Goal: Contribute content: Contribute content

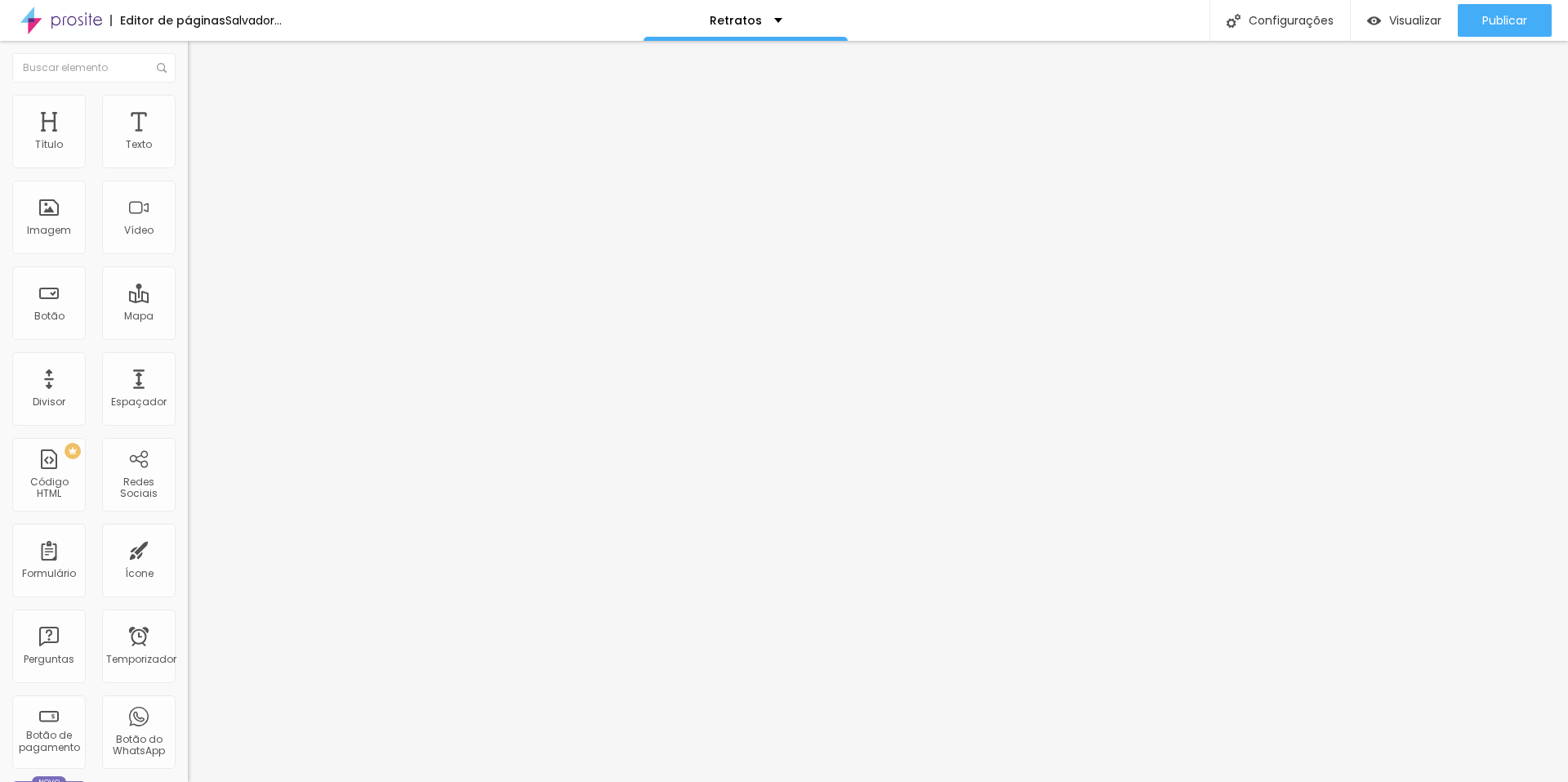
click at [188, 140] on span "Trocar imagem" at bounding box center [232, 134] width 89 height 13
click at [188, 256] on font "Cinema 16:9" at bounding box center [219, 249] width 62 height 13
click at [188, 281] on span "Padrão" at bounding box center [206, 274] width 36 height 13
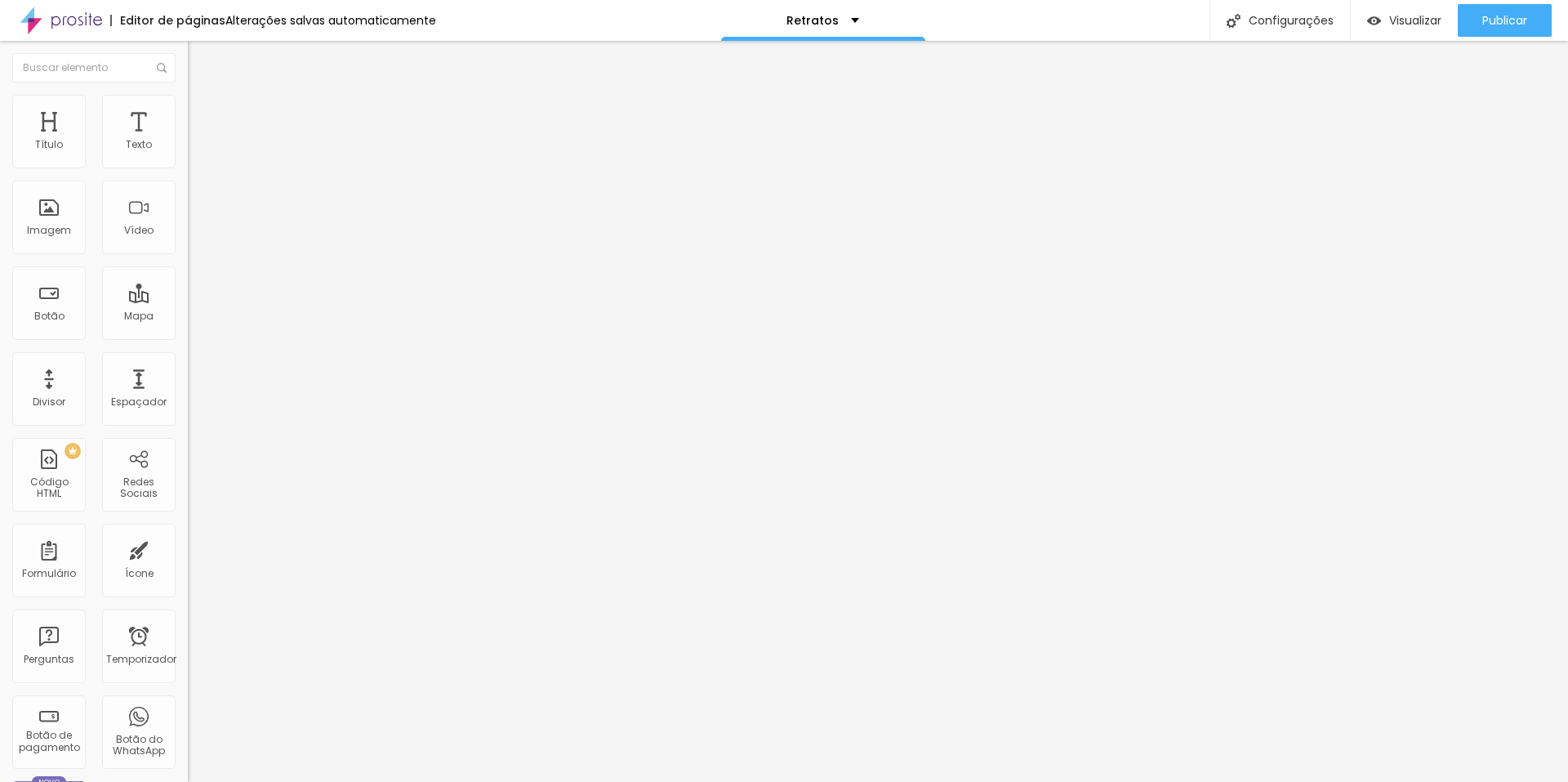
click at [188, 140] on span "Trocar imagem" at bounding box center [232, 134] width 89 height 13
click at [356, 781] on div at bounding box center [784, 792] width 1568 height 0
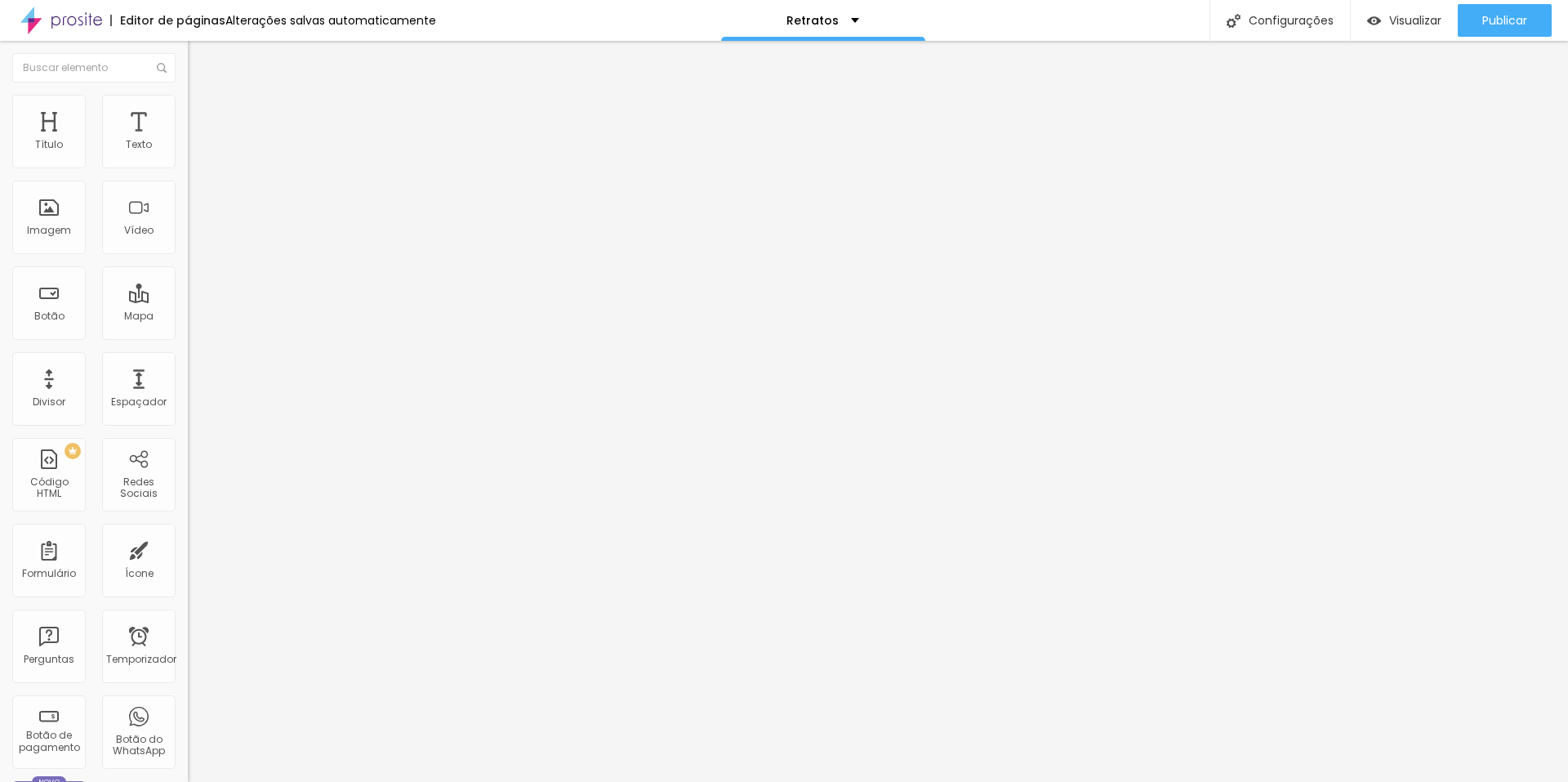
click at [198, 140] on font "Trocar imagem" at bounding box center [237, 134] width 79 height 13
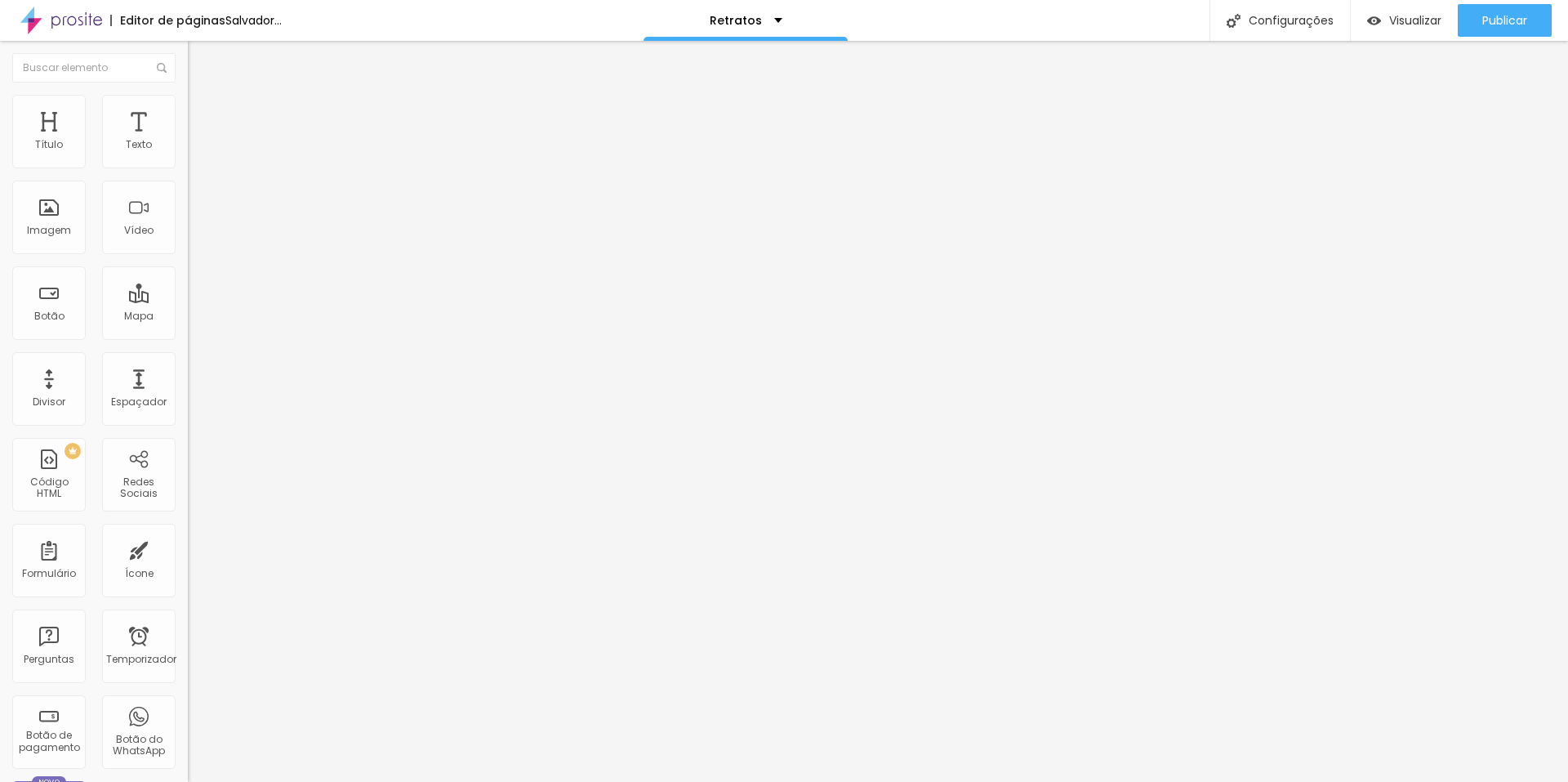
click at [198, 140] on font "Trocar imagem" at bounding box center [237, 134] width 79 height 13
click at [188, 256] on font "1:1 Quadrado" at bounding box center [220, 249] width 64 height 13
click at [188, 301] on span "Original" at bounding box center [207, 293] width 39 height 13
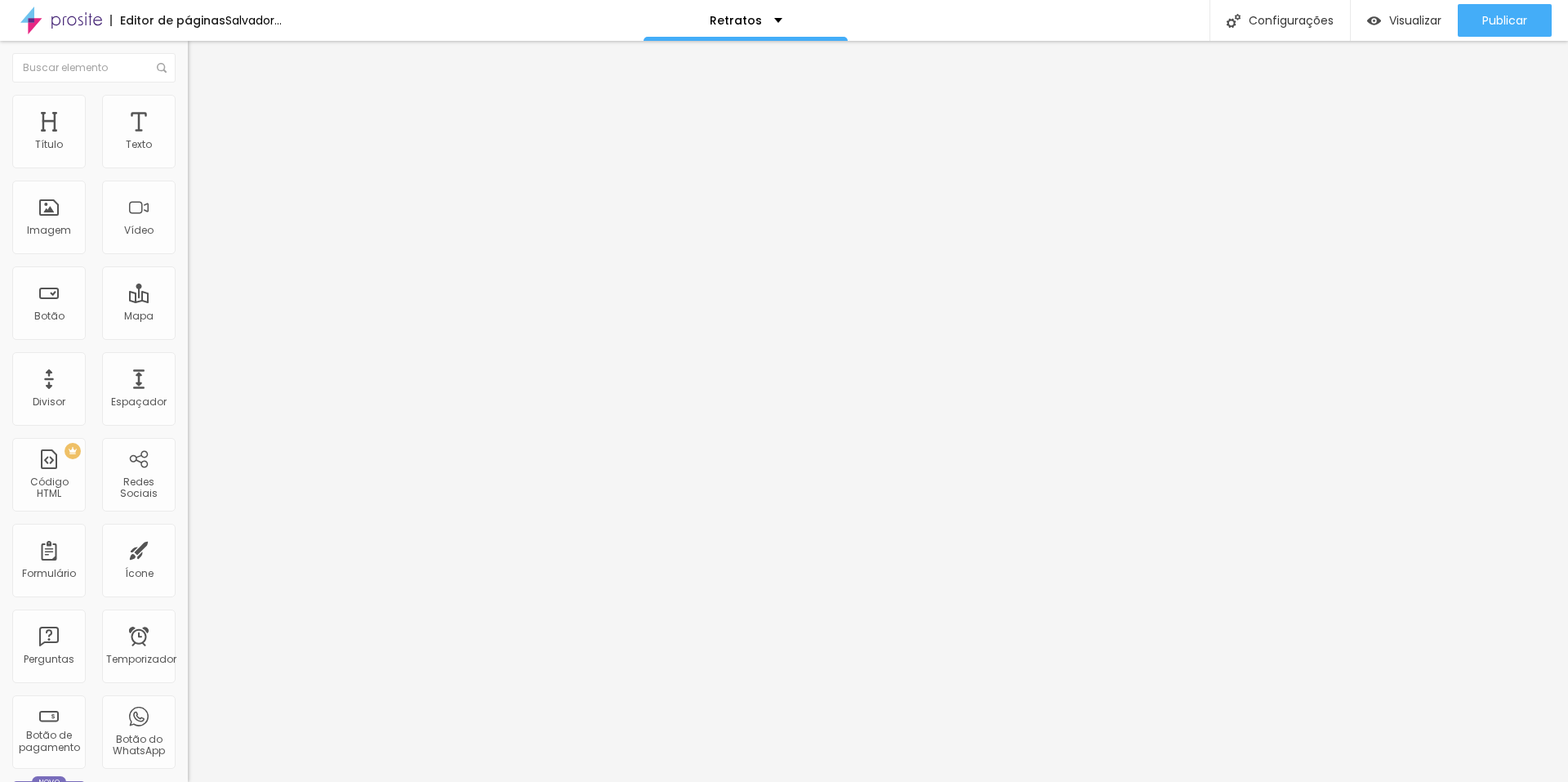
click at [198, 140] on font "Trocar imagem" at bounding box center [237, 134] width 79 height 13
click at [188, 256] on span "Cinema 16:9" at bounding box center [219, 249] width 62 height 13
click at [188, 299] on li "Original" at bounding box center [282, 294] width 188 height 10
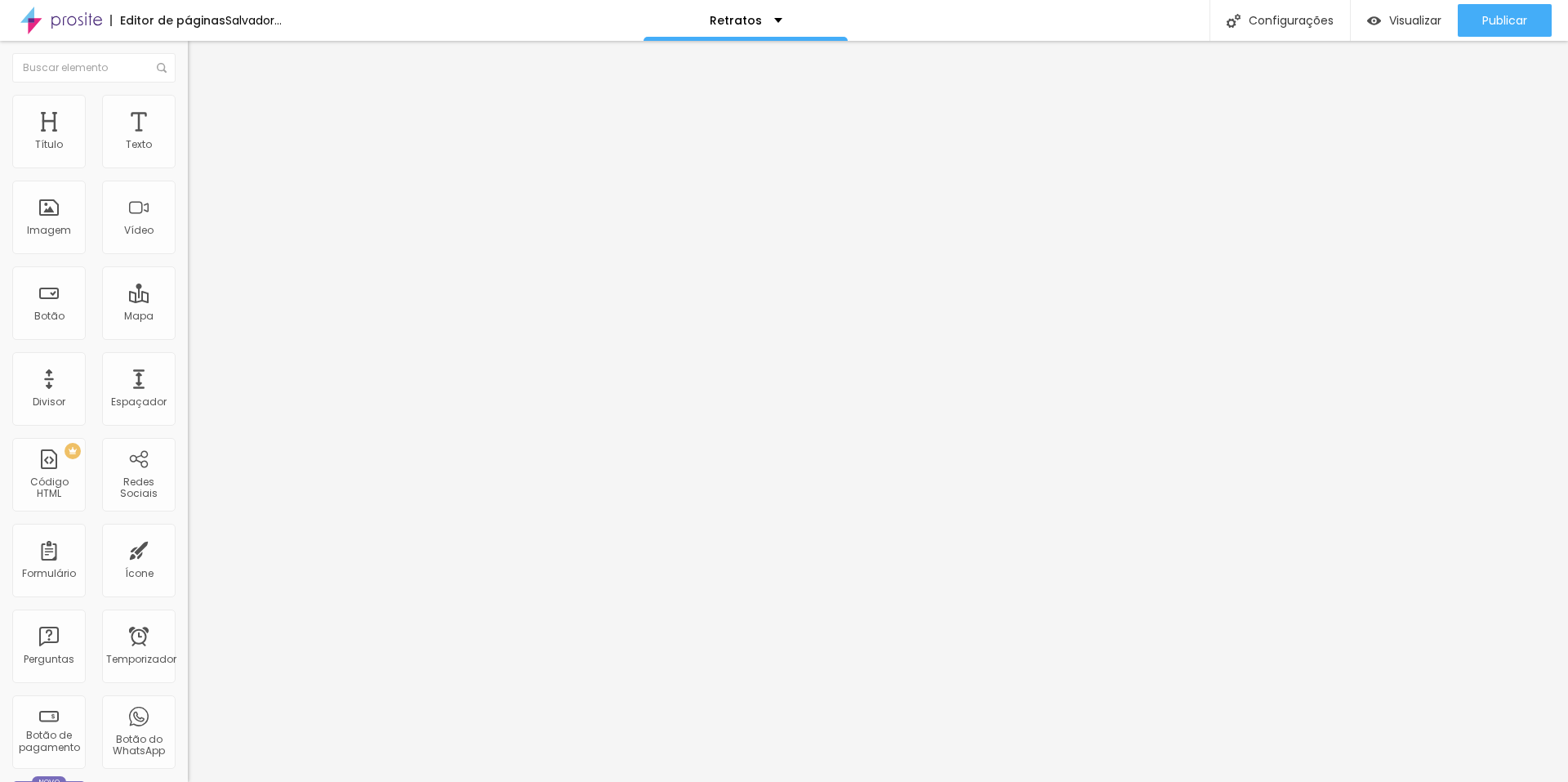
click at [188, 299] on div "Original" at bounding box center [282, 294] width 188 height 10
click at [188, 139] on div "Trocar imagem" at bounding box center [282, 134] width 188 height 12
click at [198, 140] on font "Trocar imagem" at bounding box center [237, 134] width 79 height 13
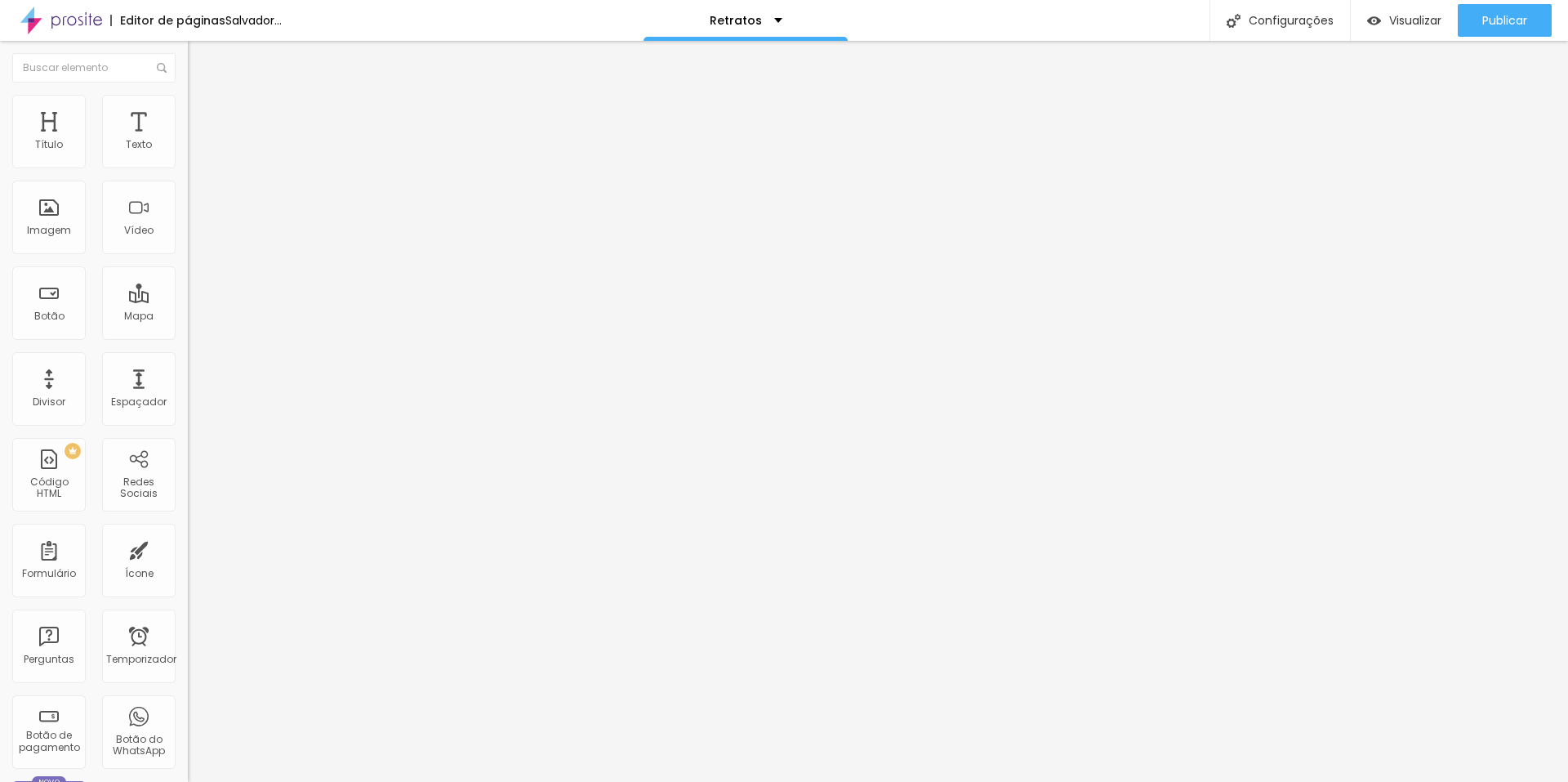
click at [198, 140] on font "Trocar imagem" at bounding box center [237, 134] width 79 height 13
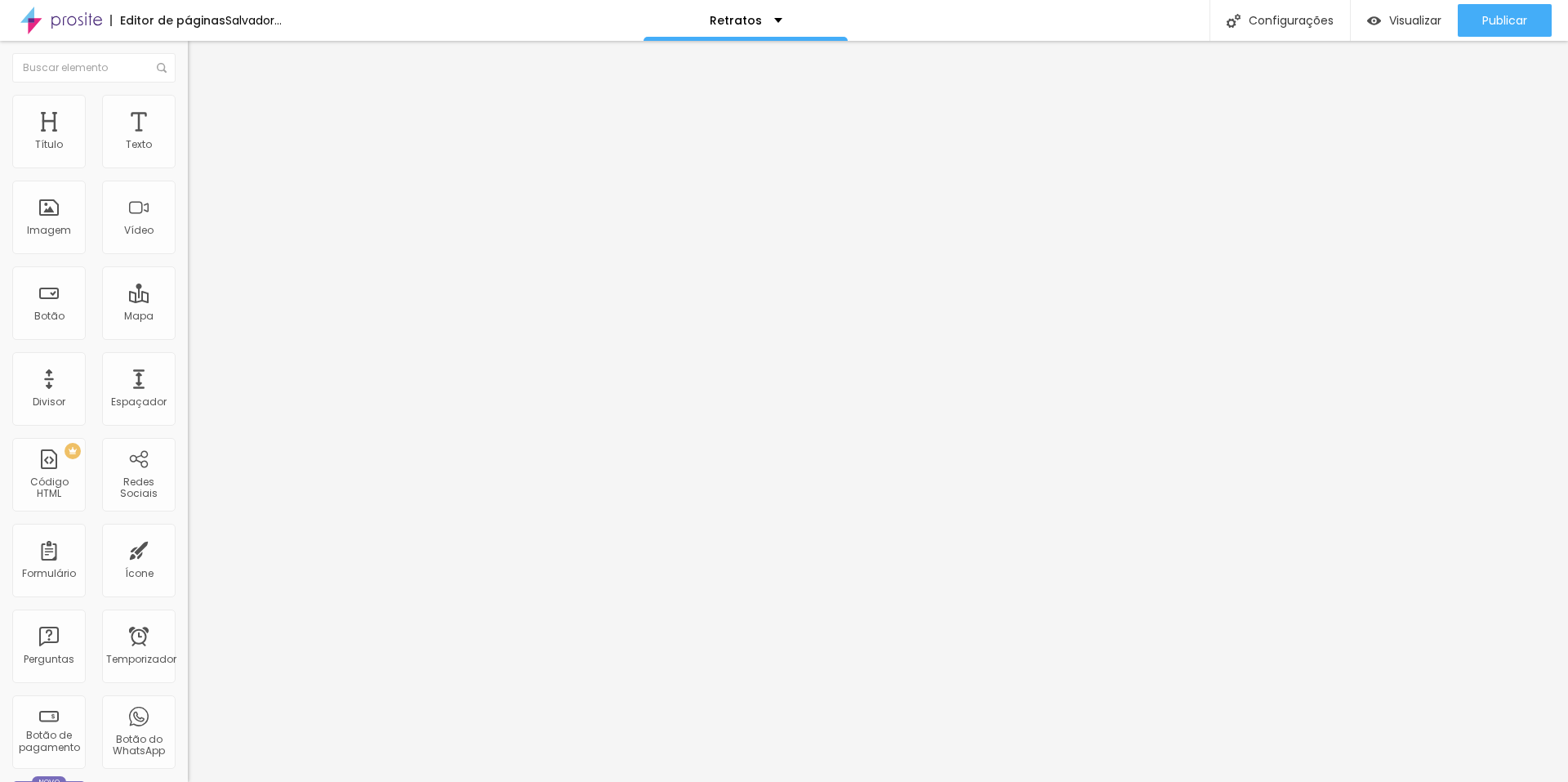
click at [198, 140] on font "Trocar imagem" at bounding box center [237, 134] width 79 height 13
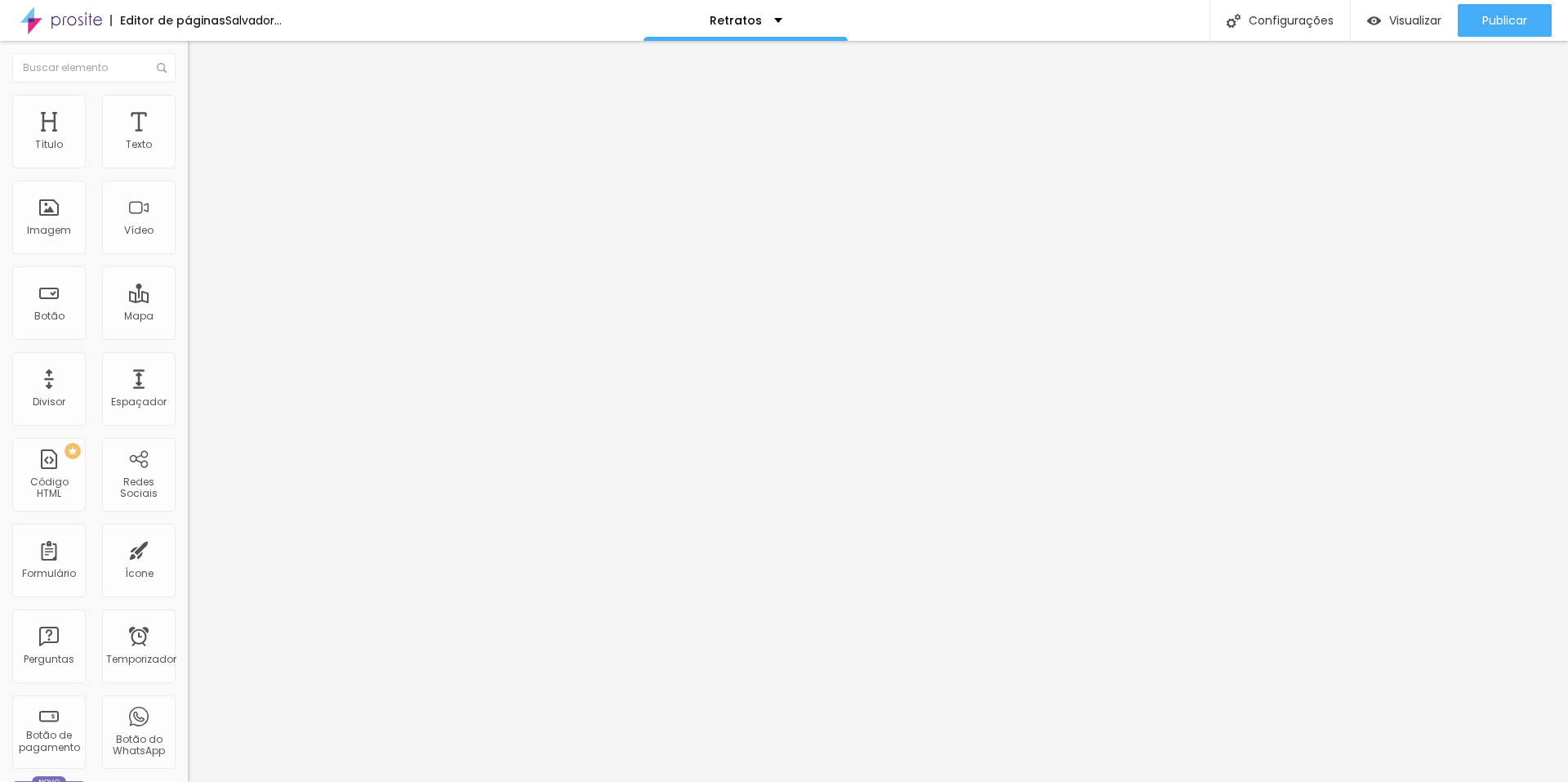
click at [198, 140] on font "Trocar imagem" at bounding box center [237, 134] width 79 height 13
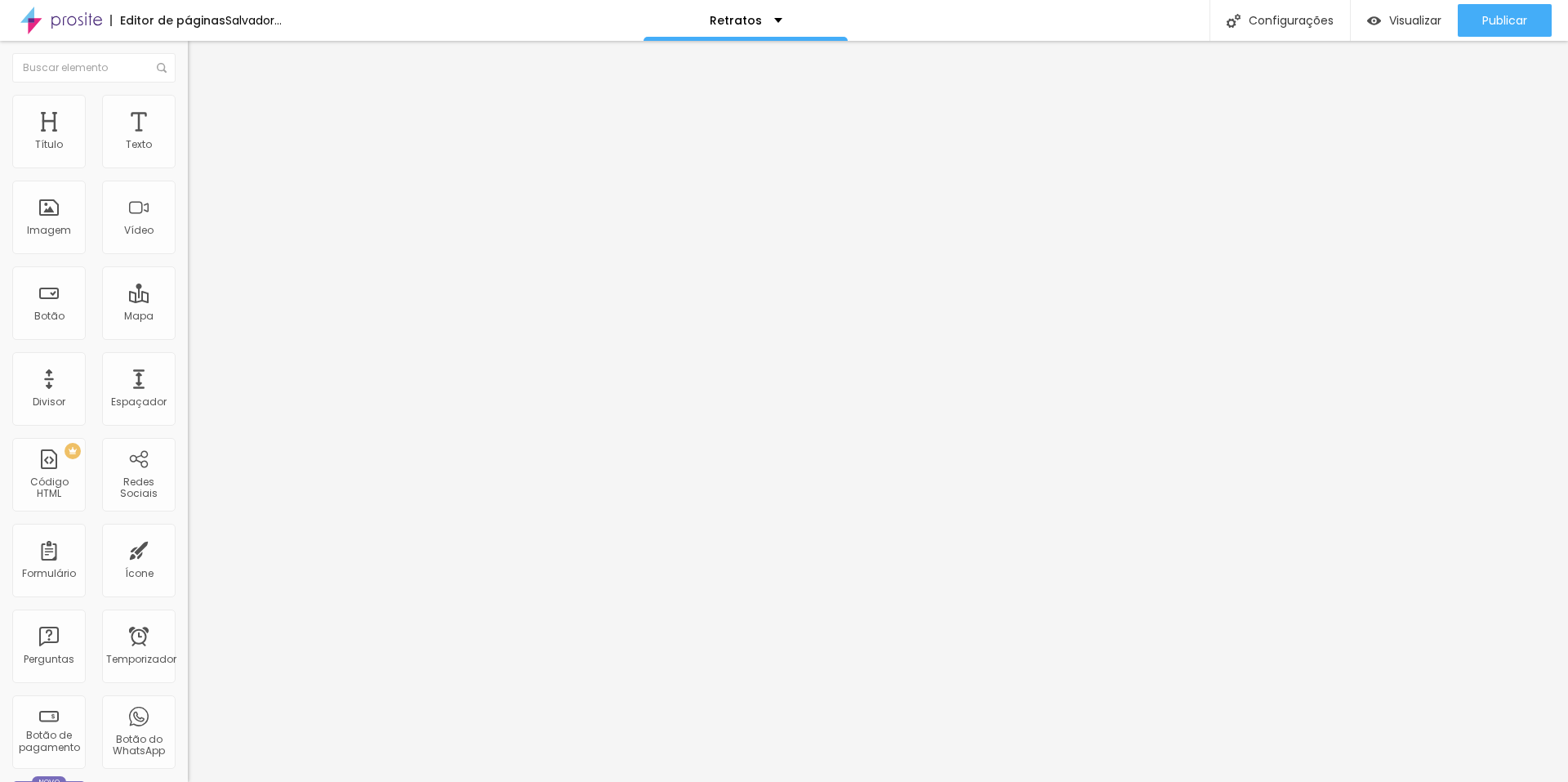
click at [198, 140] on font "Trocar imagem" at bounding box center [237, 134] width 79 height 13
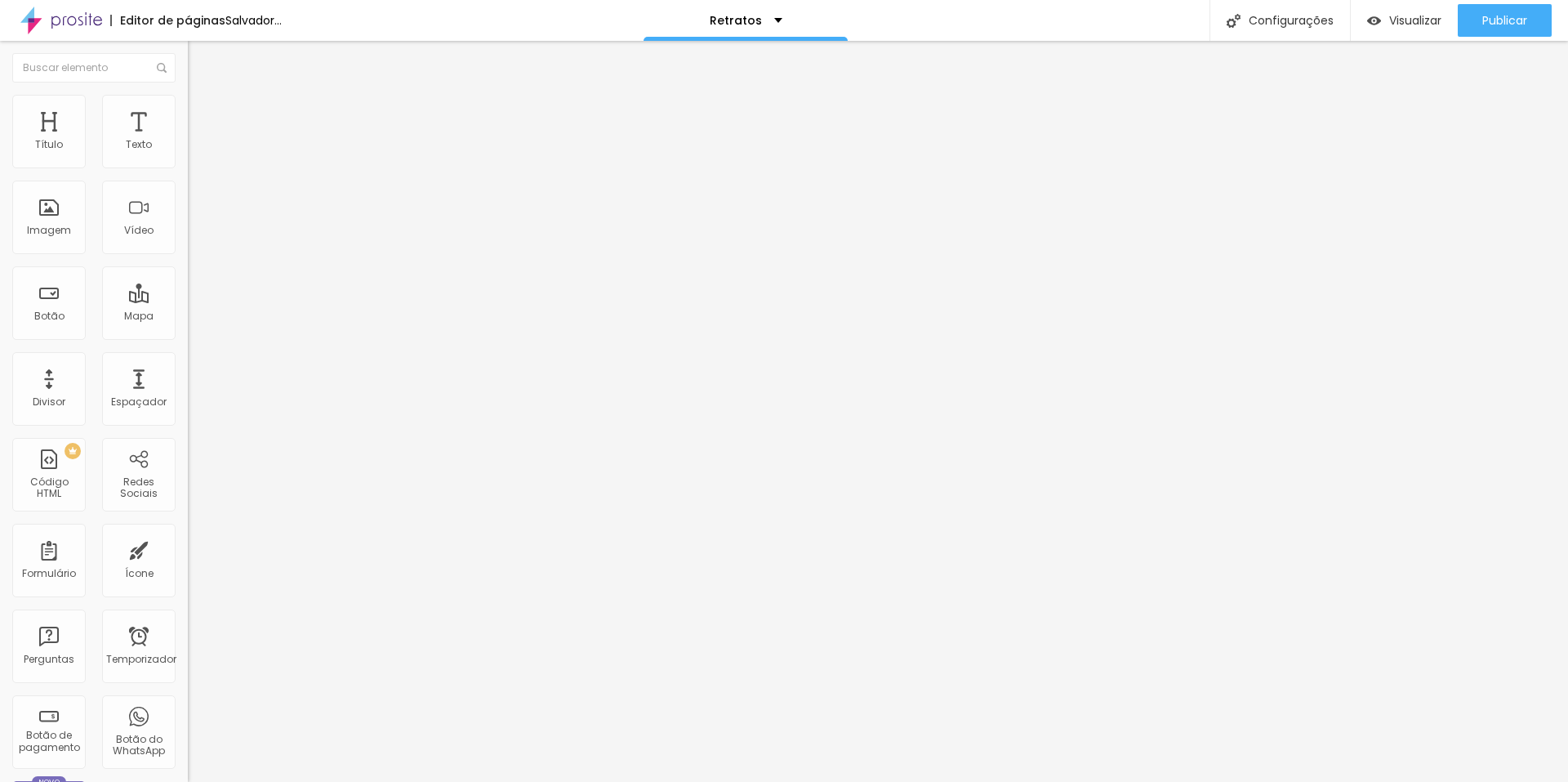
click at [198, 140] on font "Trocar imagem" at bounding box center [237, 134] width 79 height 13
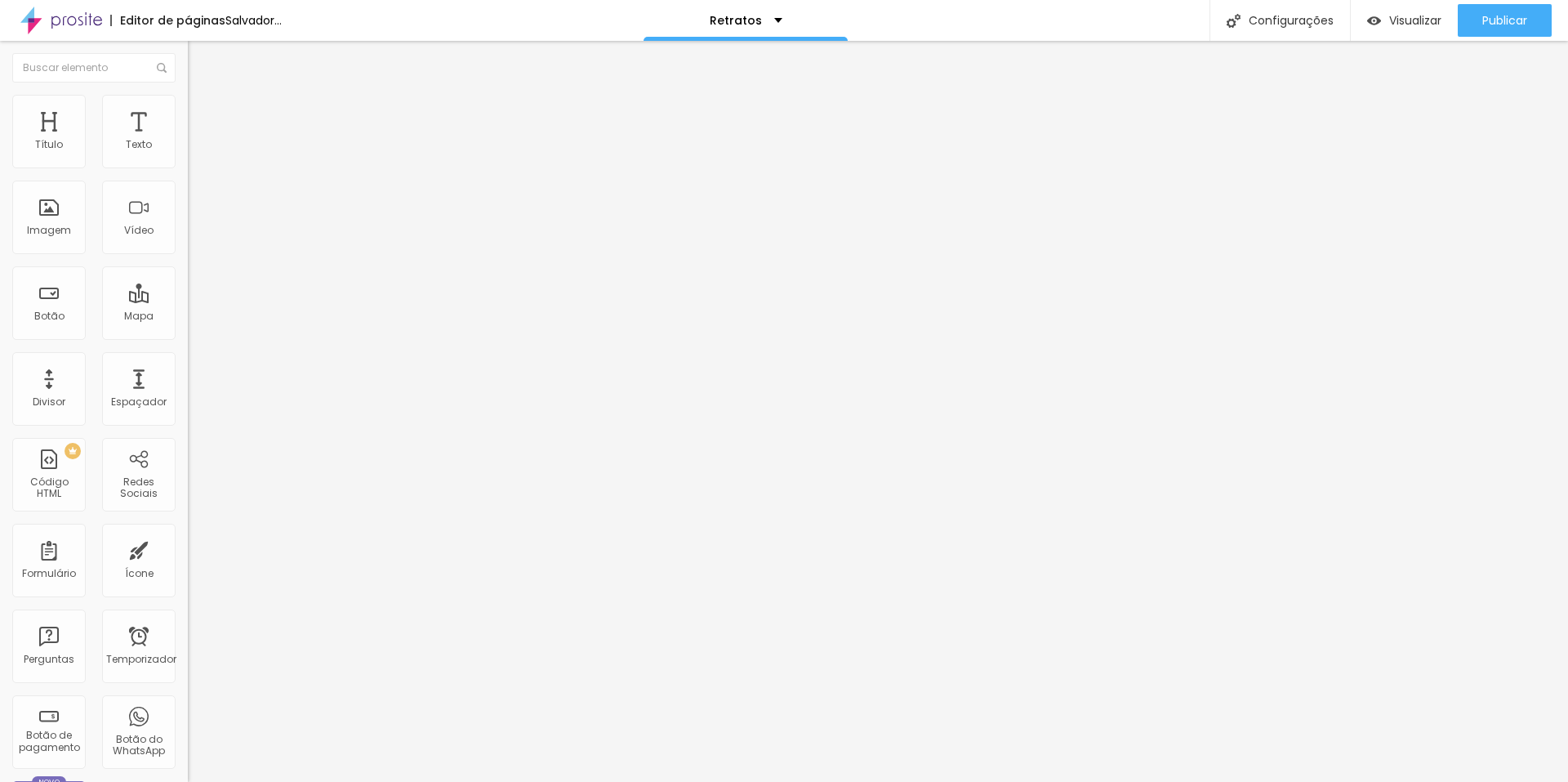
click at [198, 140] on font "Trocar imagem" at bounding box center [237, 134] width 79 height 13
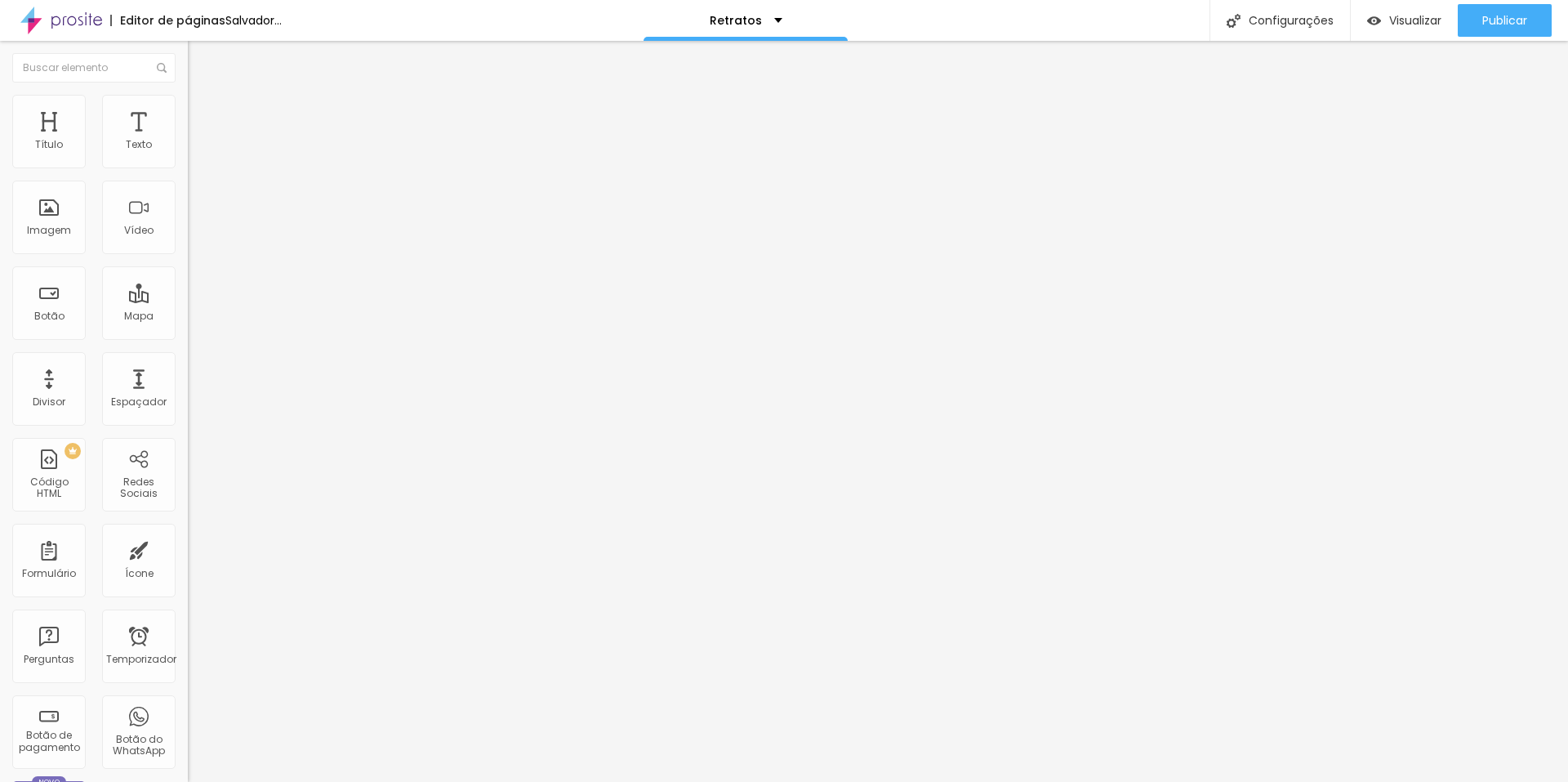
scroll to position [327, 0]
click at [198, 140] on font "Trocar imagem" at bounding box center [237, 134] width 79 height 13
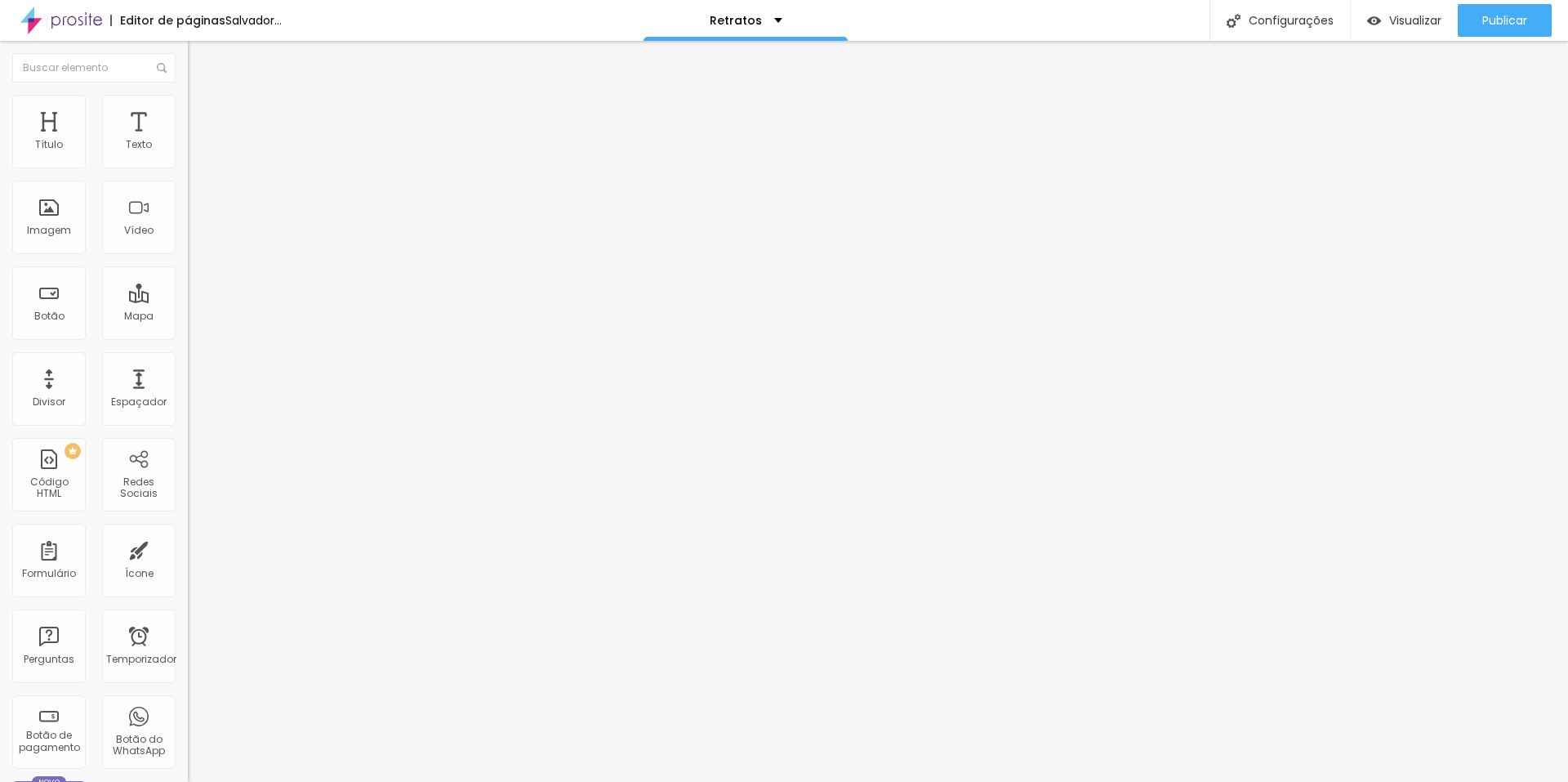
click at [198, 140] on font "Trocar imagem" at bounding box center [237, 134] width 79 height 13
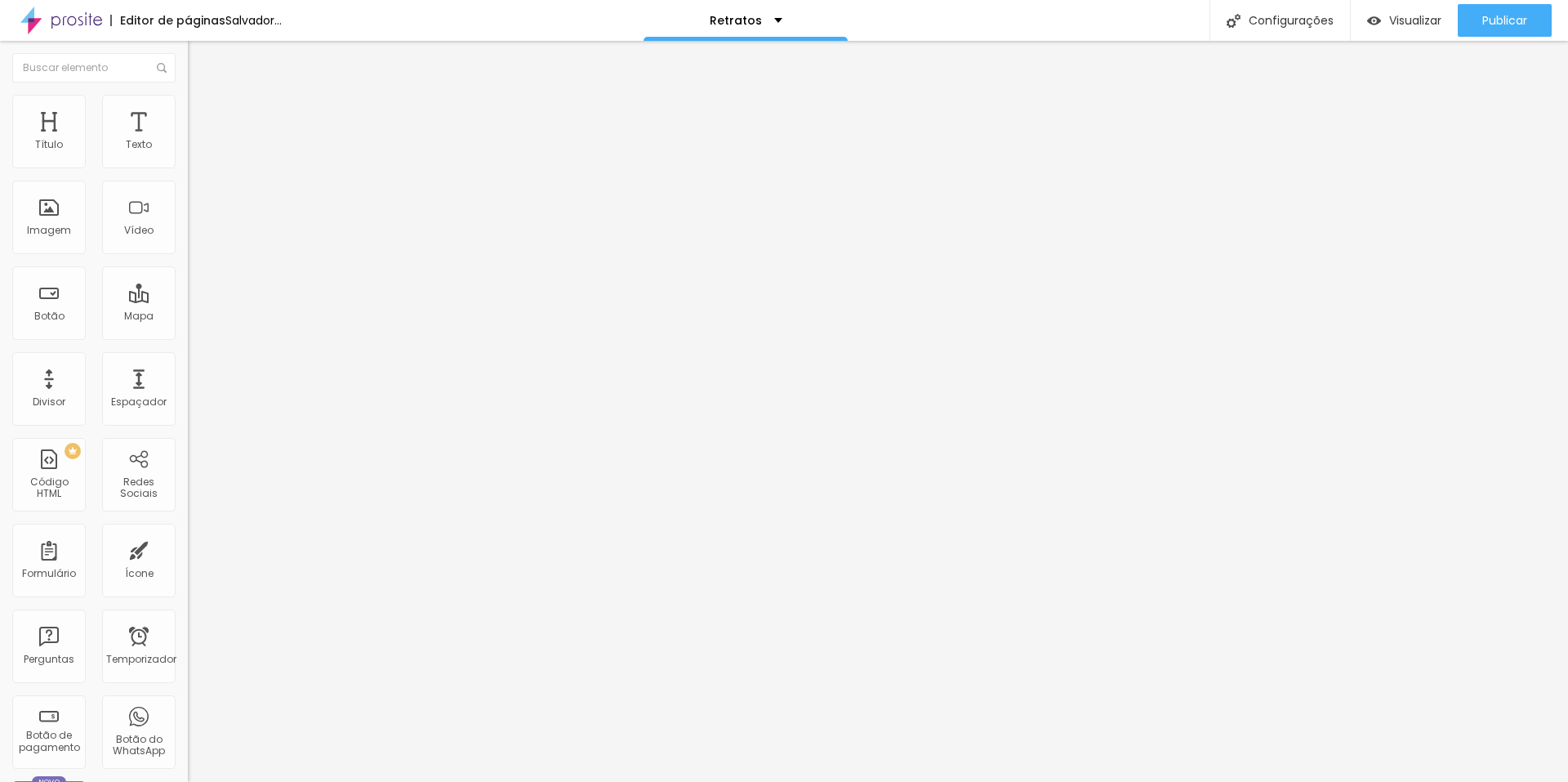
click at [198, 140] on font "Trocar imagem" at bounding box center [237, 134] width 79 height 13
click at [188, 140] on span "Trocar imagem" at bounding box center [232, 134] width 89 height 13
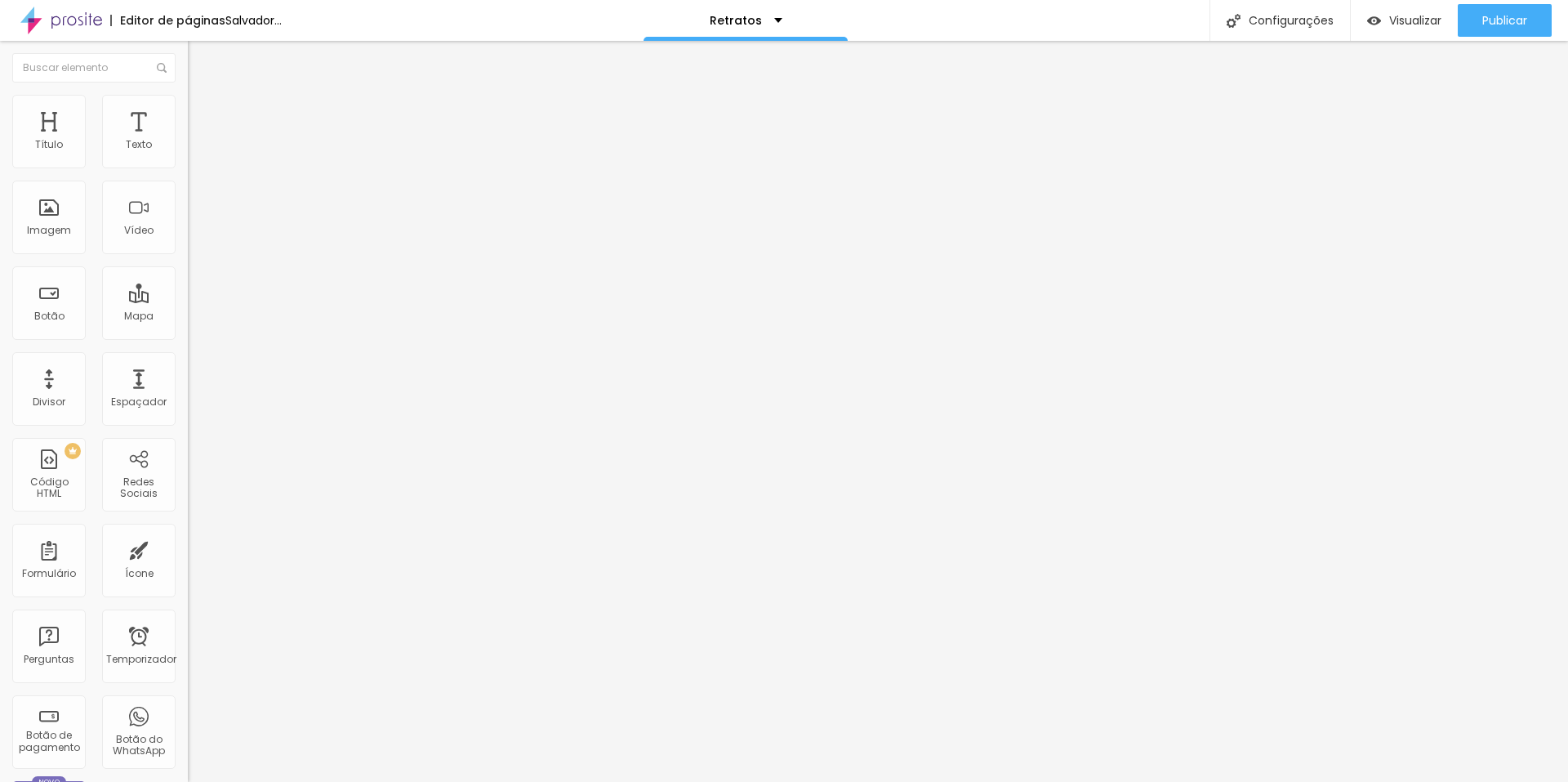
scroll to position [1353, 0]
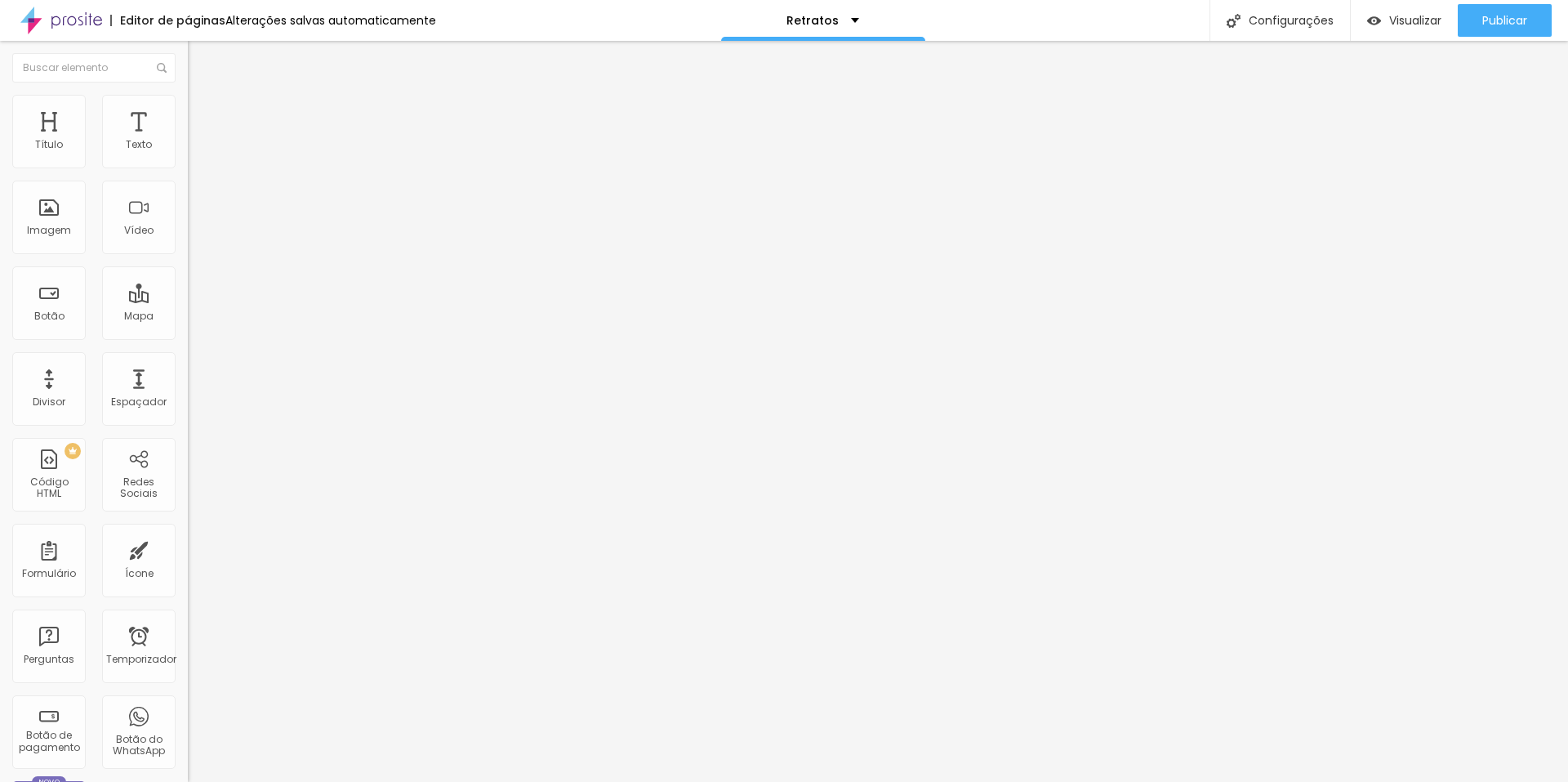
scroll to position [460, 0]
click at [198, 140] on font "Trocar imagem" at bounding box center [237, 134] width 79 height 13
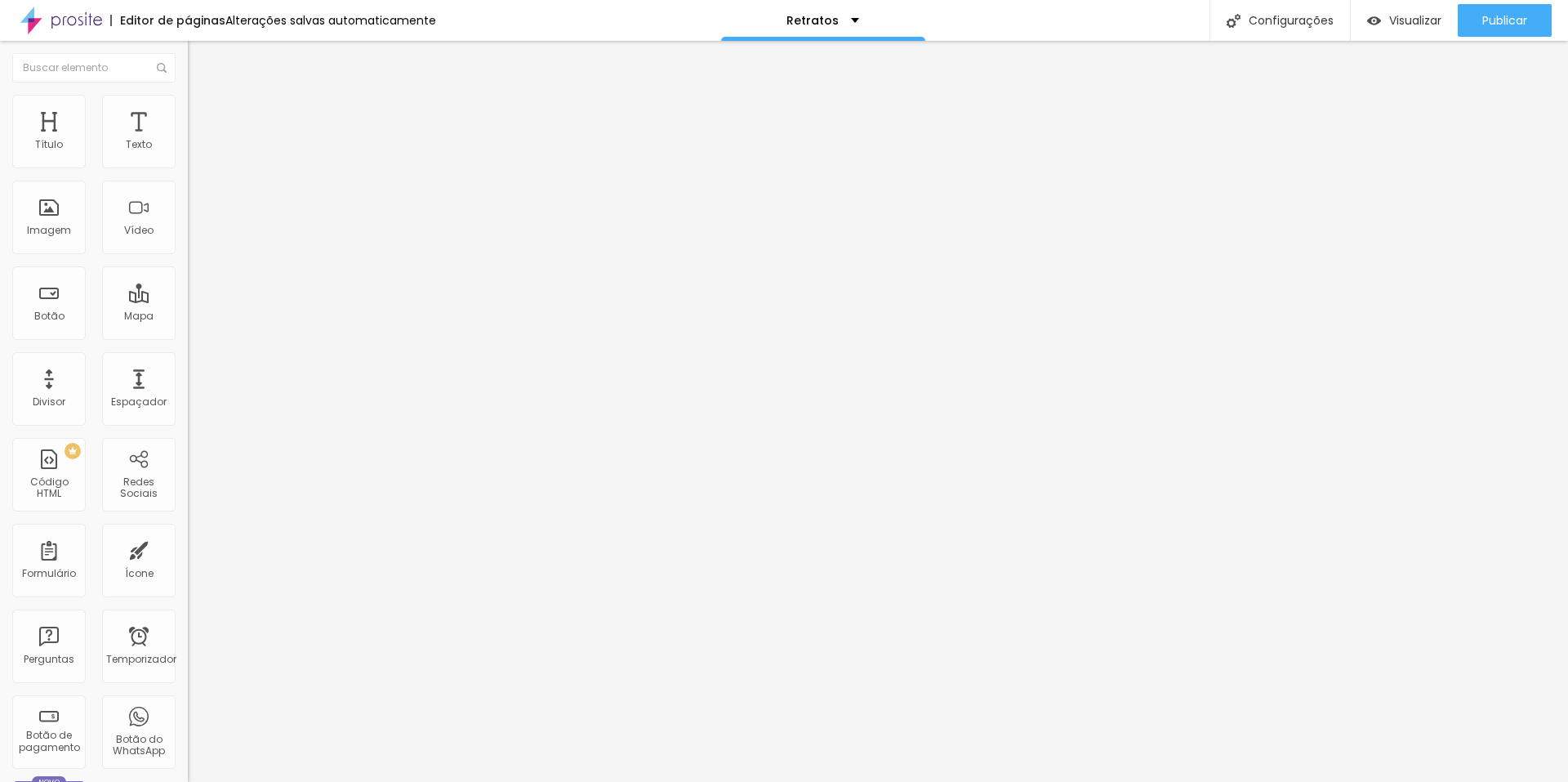
click at [198, 140] on font "Trocar imagem" at bounding box center [237, 134] width 79 height 13
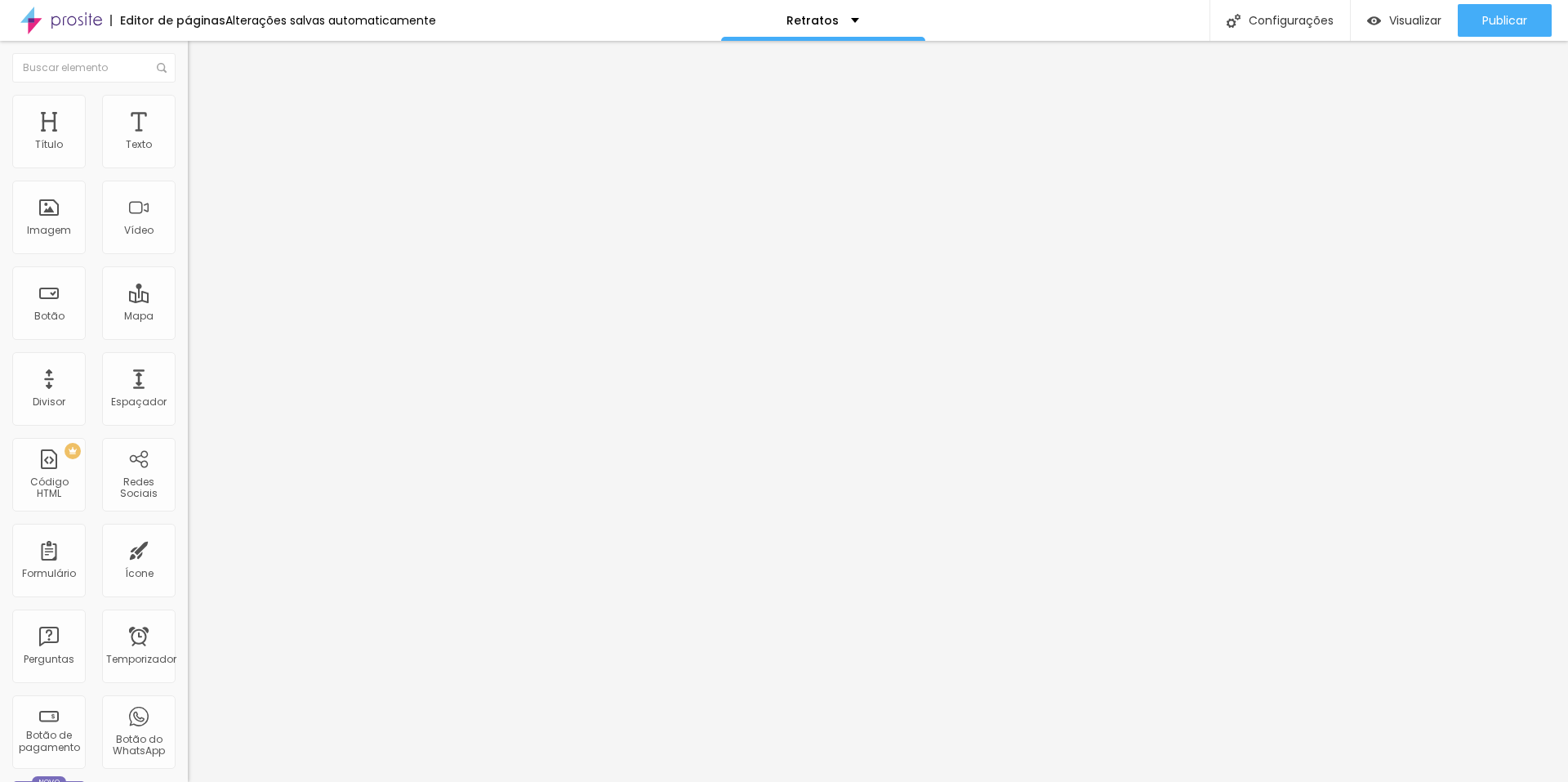
click at [188, 140] on span "Trocar imagem" at bounding box center [232, 134] width 89 height 13
click at [188, 256] on font "1:1 Quadrado" at bounding box center [220, 249] width 64 height 13
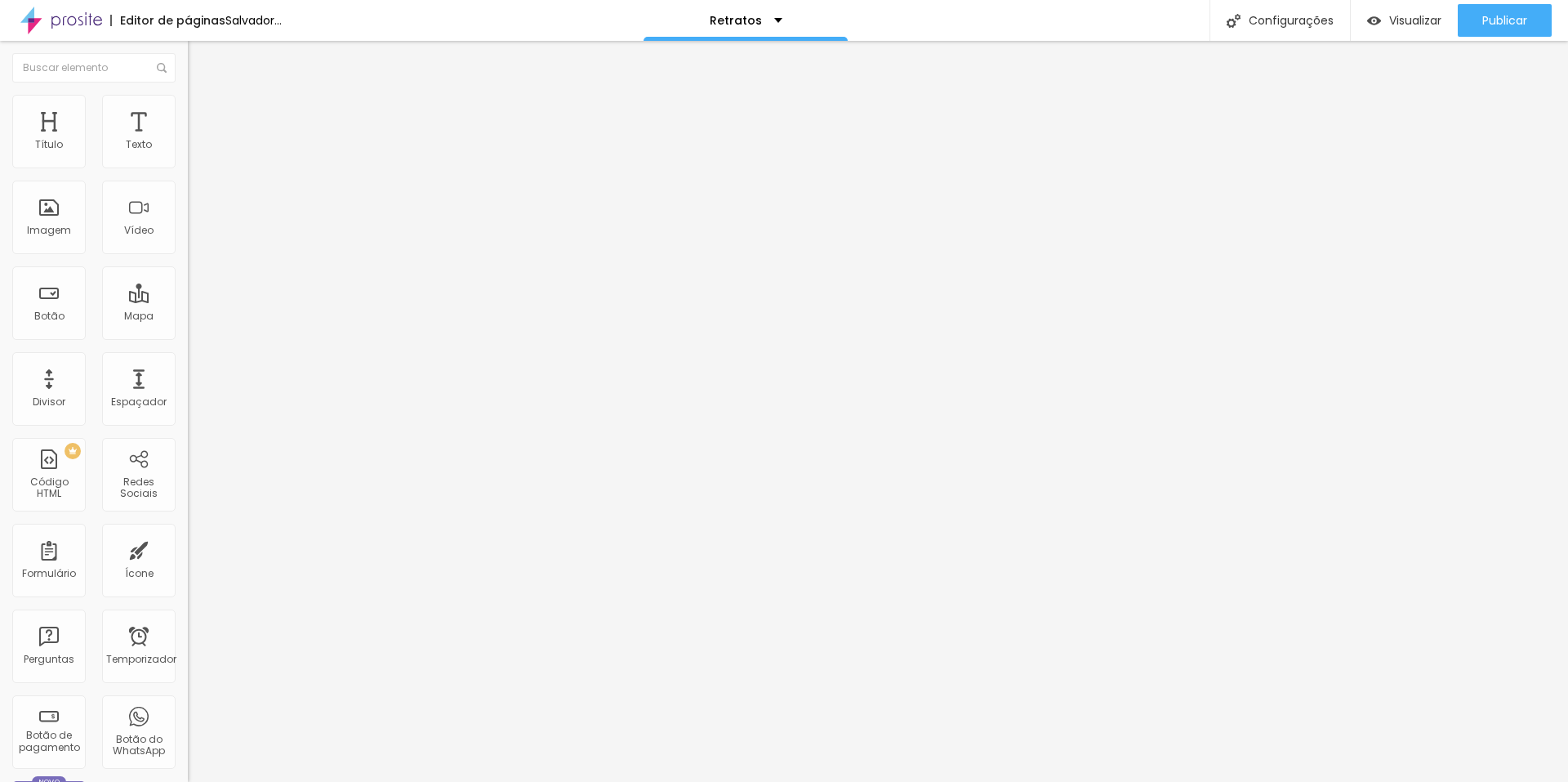
click at [188, 301] on span "Original" at bounding box center [207, 293] width 39 height 13
click at [198, 140] on font "Trocar imagem" at bounding box center [237, 134] width 79 height 13
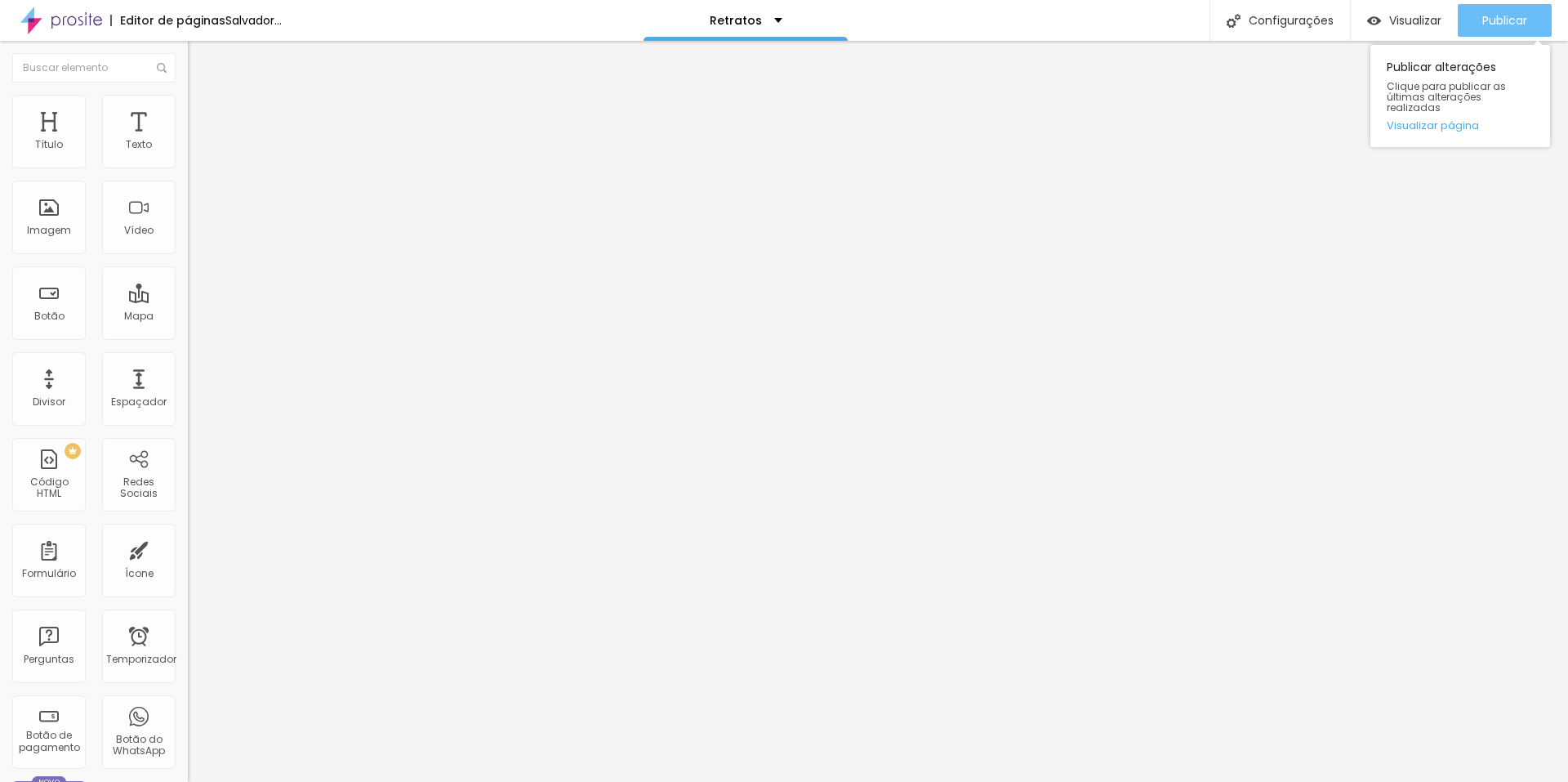
click at [1499, 19] on font "Publicar" at bounding box center [1504, 20] width 45 height 16
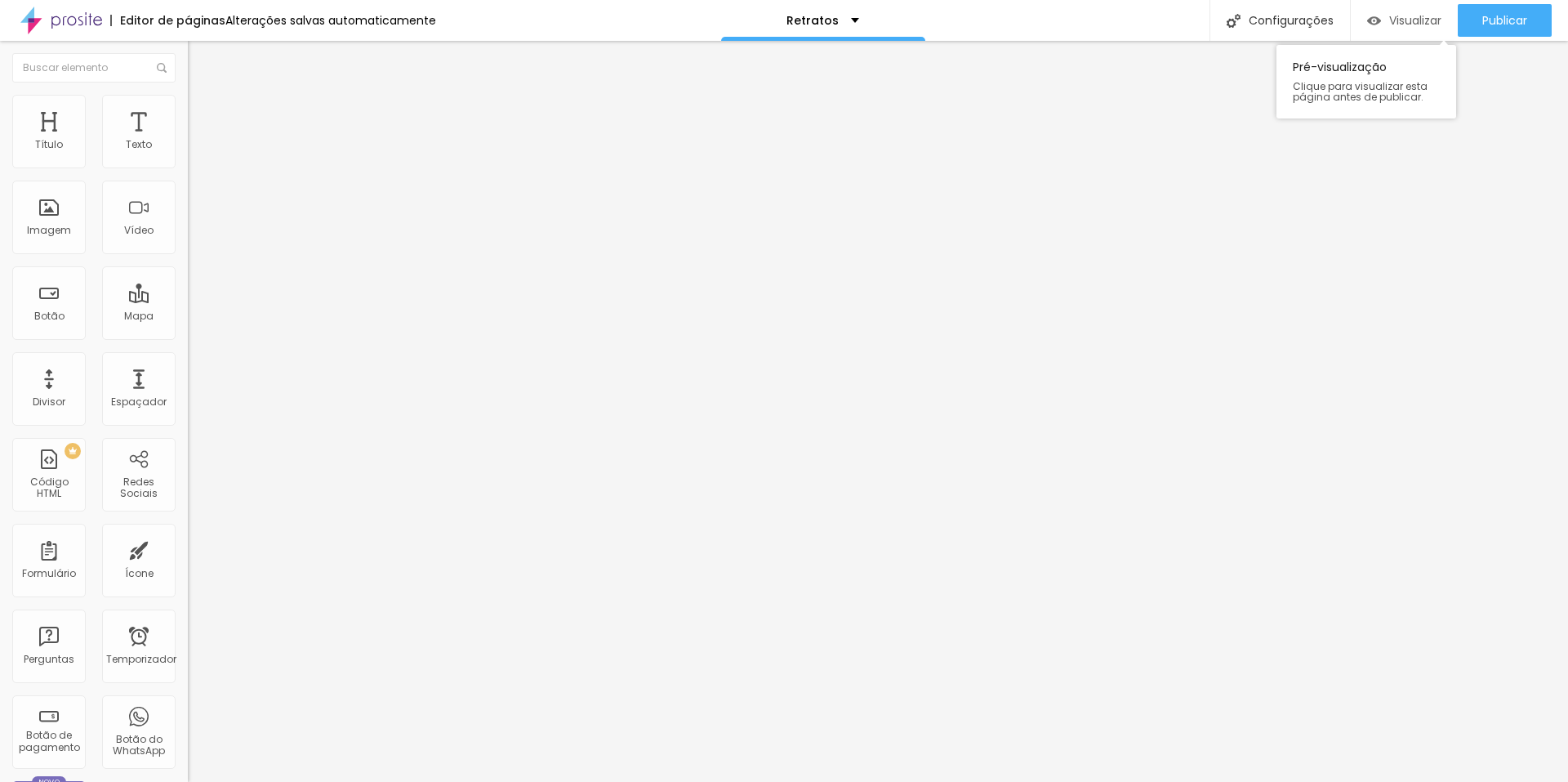
click at [1406, 22] on font "Visualizar" at bounding box center [1414, 20] width 52 height 16
click at [188, 256] on font "Original" at bounding box center [207, 249] width 39 height 13
click at [188, 285] on span "Quadrado" at bounding box center [214, 278] width 53 height 13
click at [188, 276] on font "Padrão" at bounding box center [206, 268] width 36 height 13
click at [188, 265] on font "Cinema" at bounding box center [208, 258] width 41 height 13
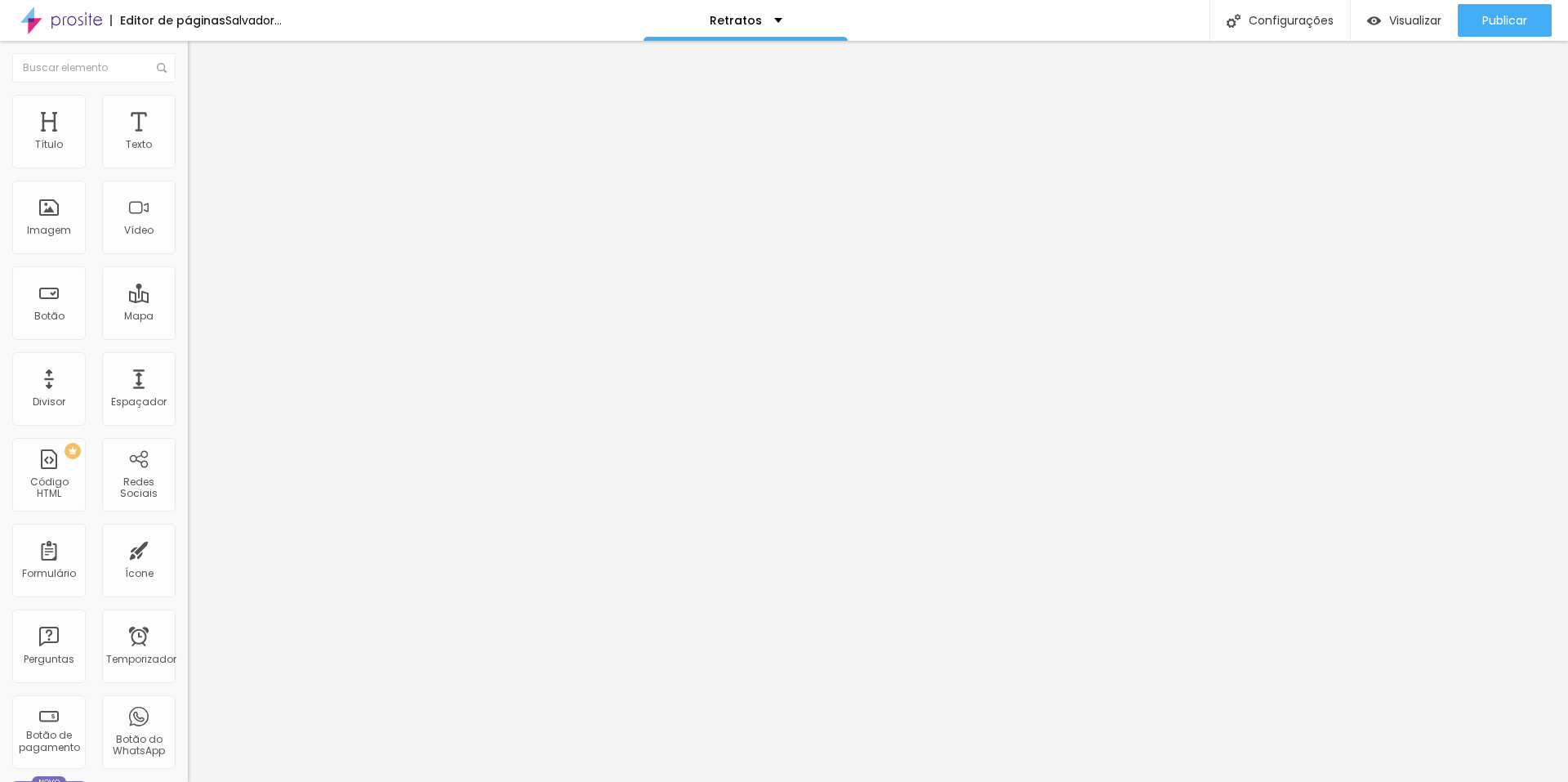
click at [188, 301] on font "Original" at bounding box center [207, 293] width 39 height 13
click at [198, 140] on font "Trocar imagem" at bounding box center [237, 134] width 79 height 13
click at [1505, 12] on font "Publicar" at bounding box center [1504, 20] width 45 height 16
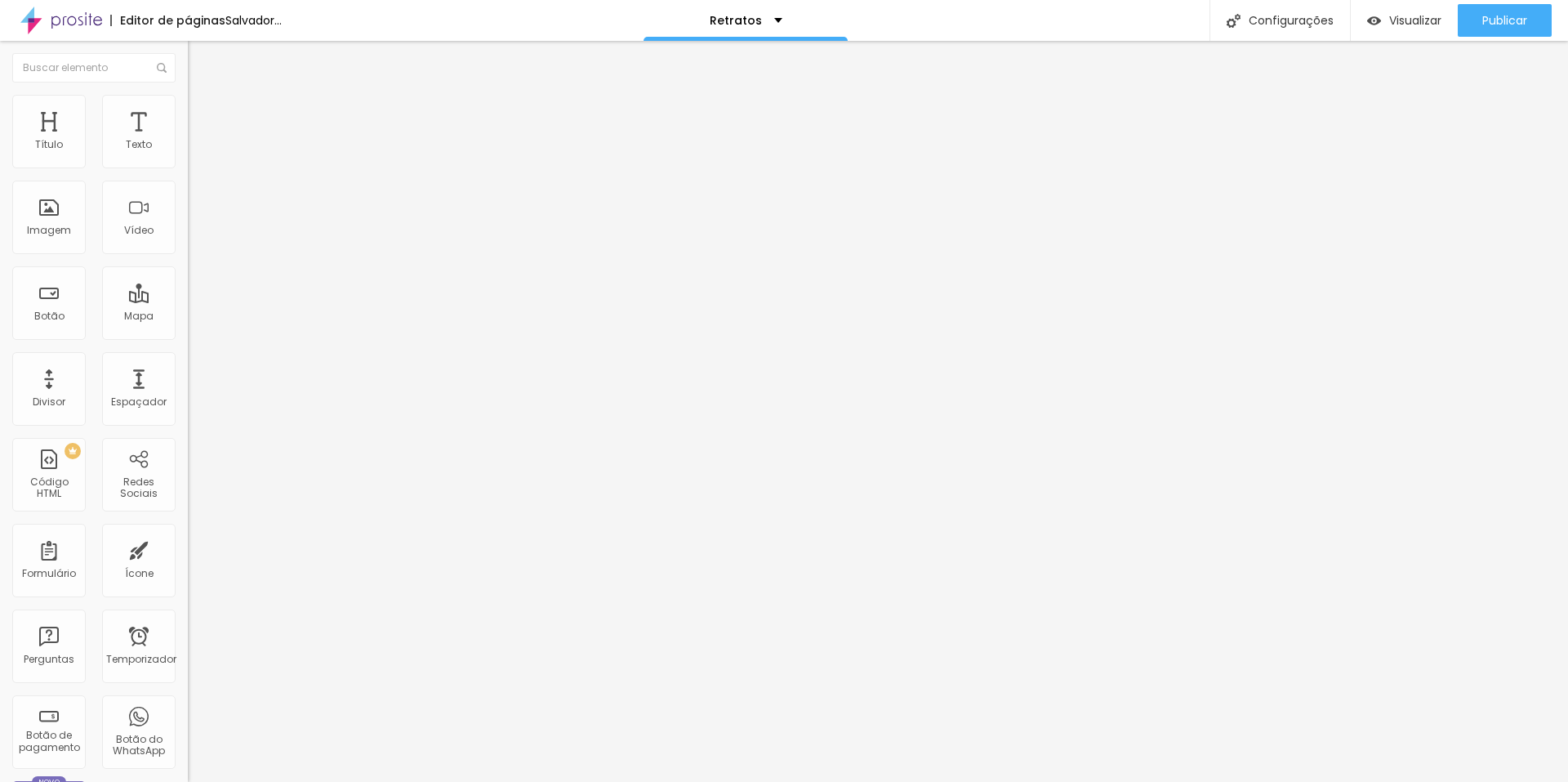
click at [198, 140] on font "Trocar imagem" at bounding box center [237, 134] width 79 height 13
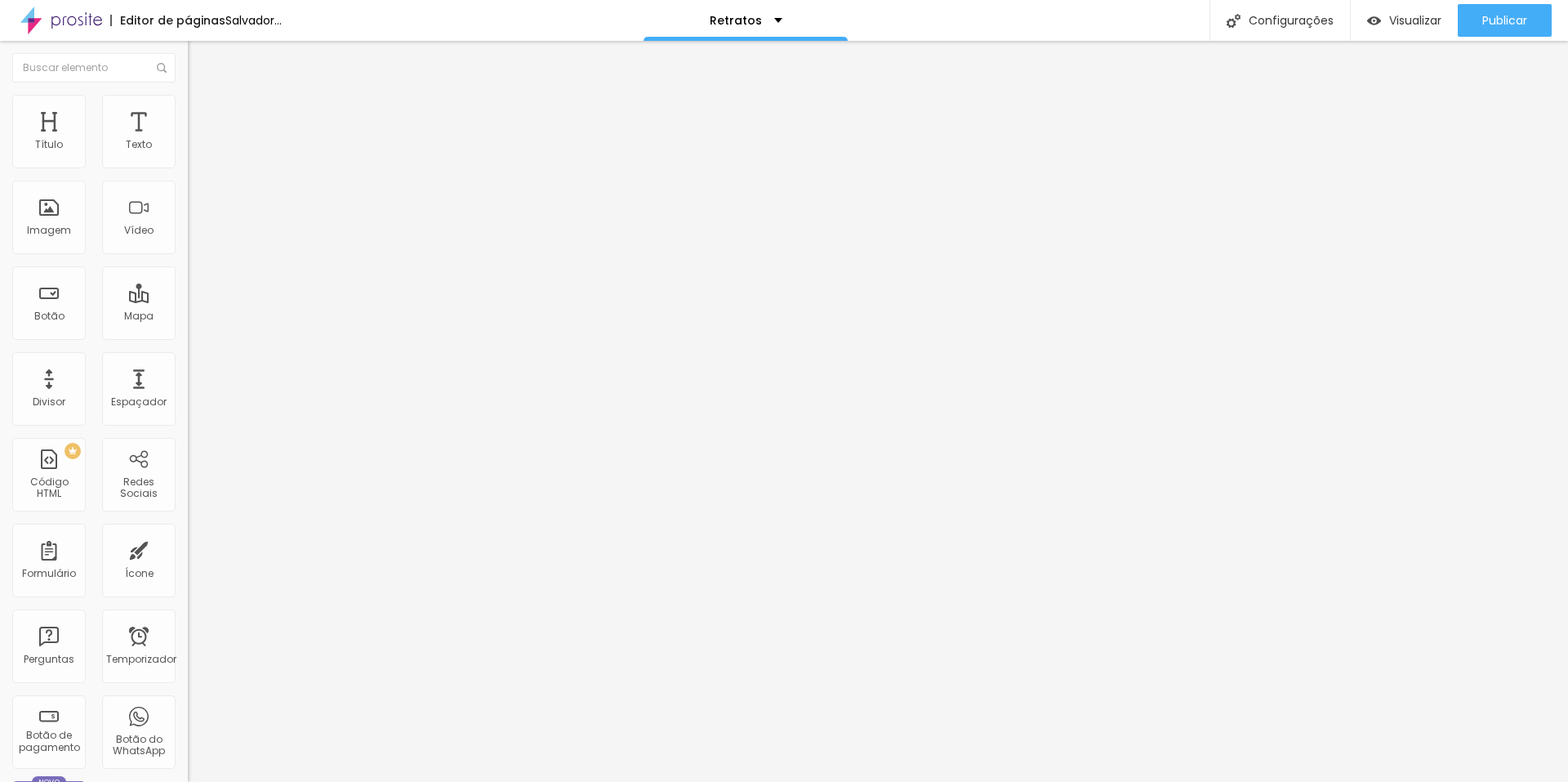
click at [198, 140] on font "Trocar imagem" at bounding box center [237, 134] width 79 height 13
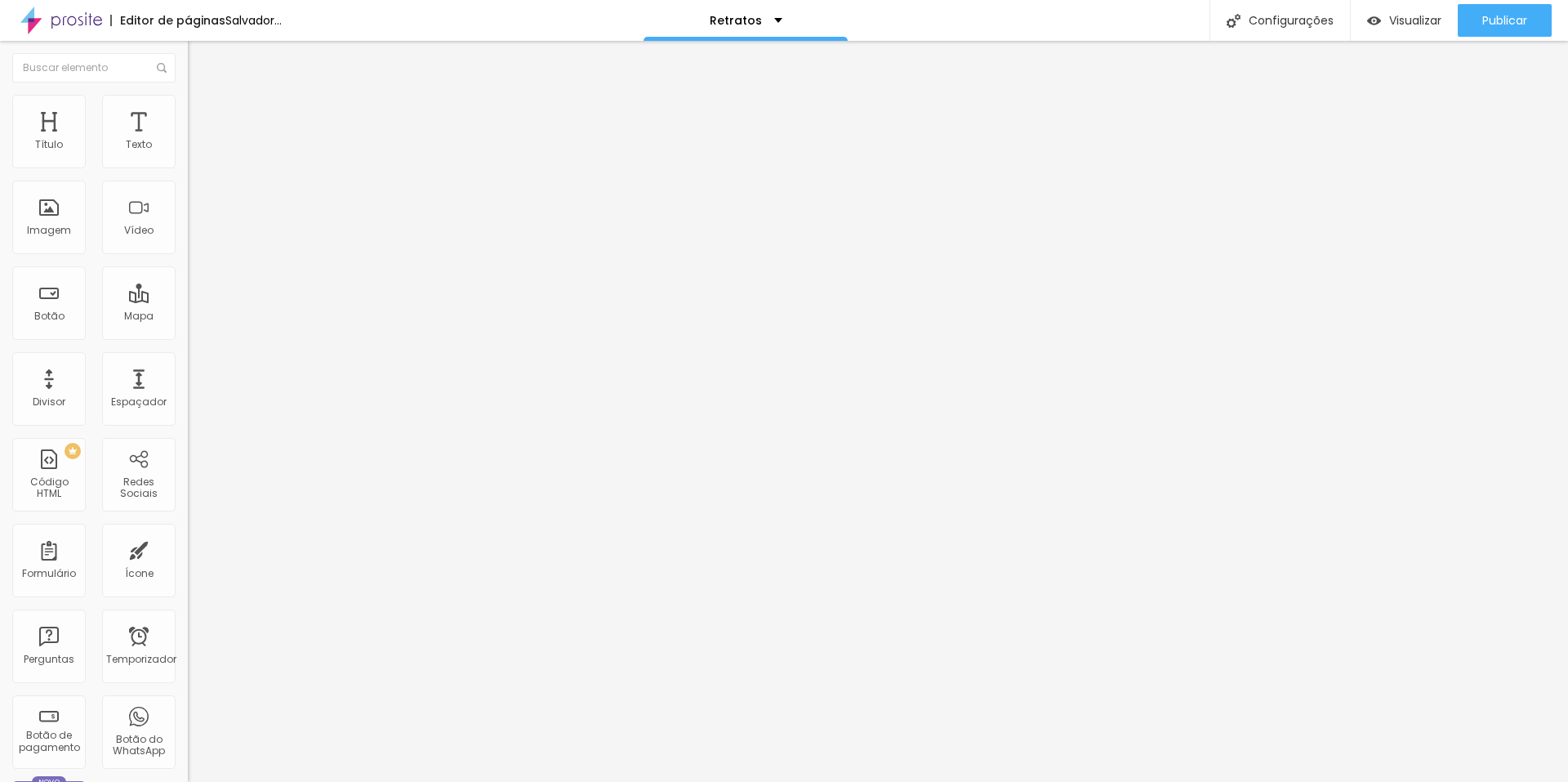
click at [198, 140] on font "Trocar imagem" at bounding box center [237, 134] width 79 height 13
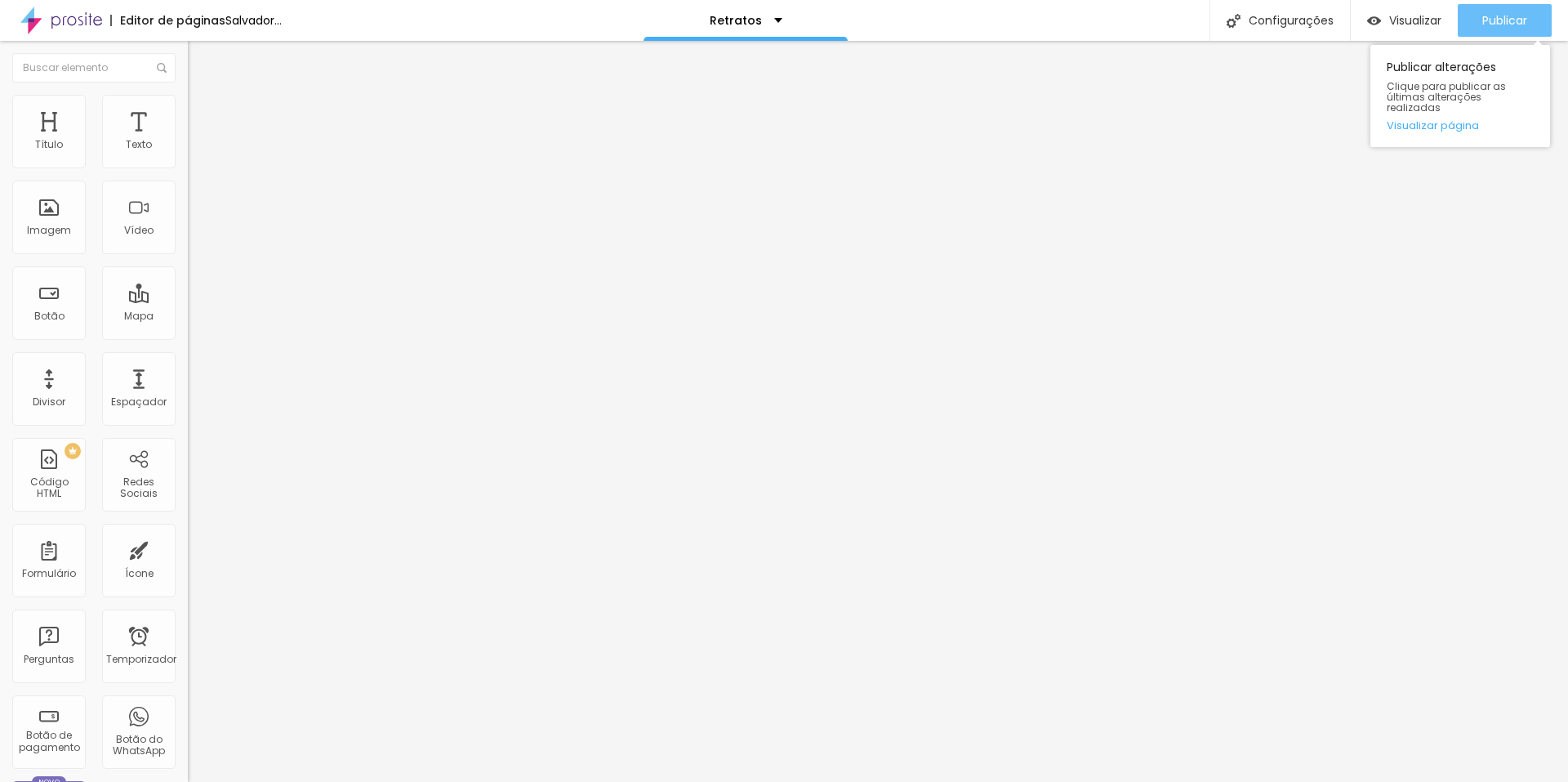
click at [1518, 28] on font "Publicar" at bounding box center [1504, 20] width 45 height 16
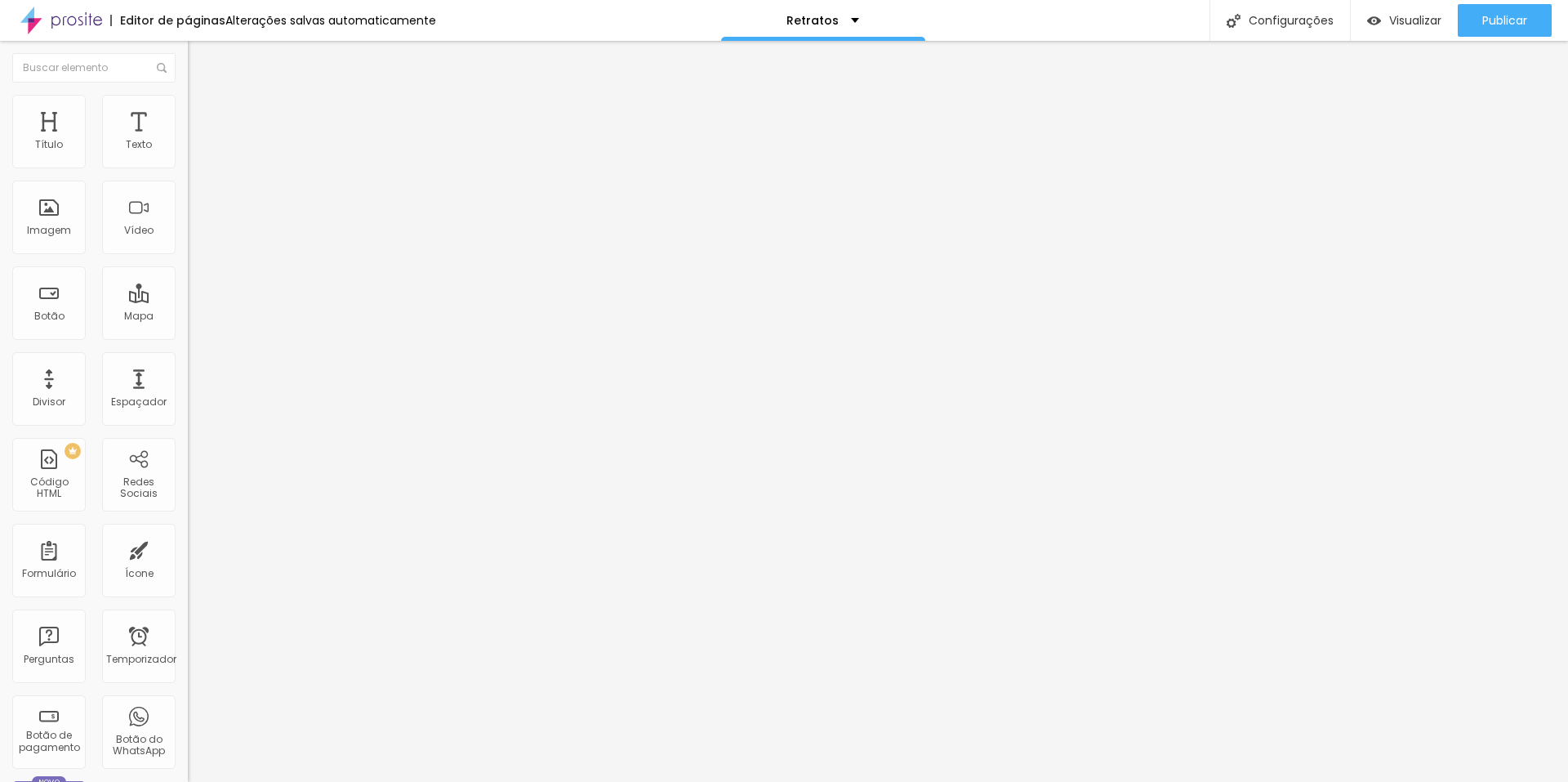
click at [188, 256] on font "1:1 Quadrado" at bounding box center [220, 249] width 64 height 13
click at [188, 301] on font "Original" at bounding box center [207, 293] width 39 height 13
click at [188, 285] on font "Quadrado" at bounding box center [214, 278] width 53 height 13
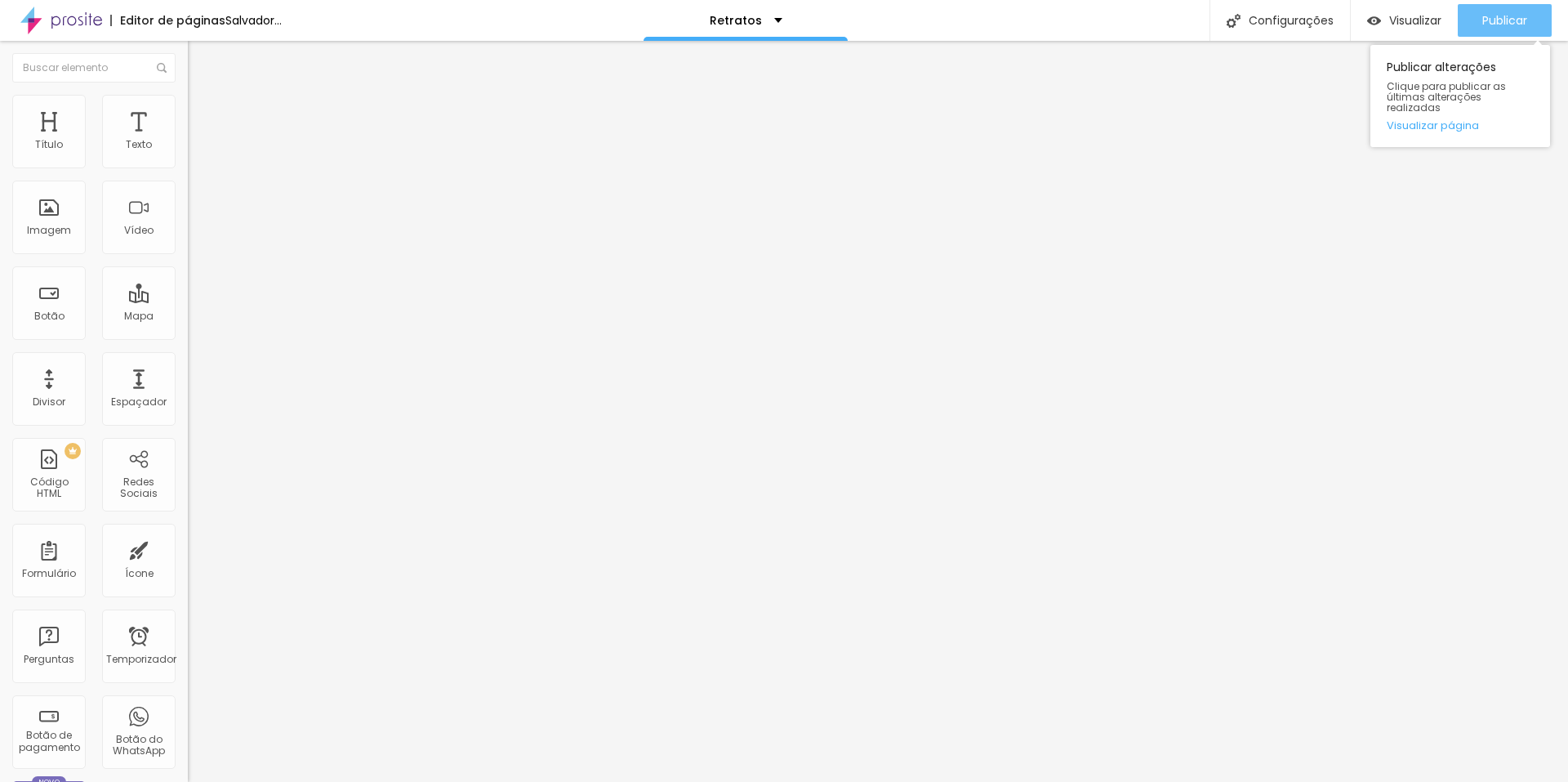
click at [1484, 12] on font "Publicar" at bounding box center [1504, 20] width 45 height 16
click at [1501, 24] on font "Publicar" at bounding box center [1504, 20] width 45 height 16
